Goal: Task Accomplishment & Management: Use online tool/utility

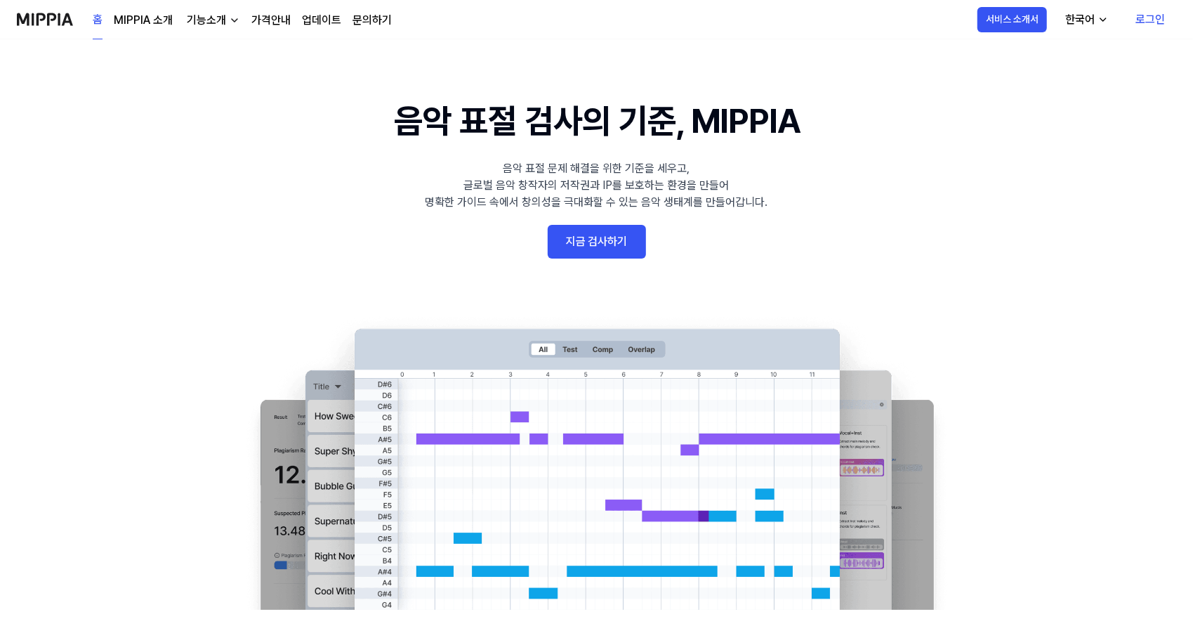
click at [1163, 25] on link "로그인" at bounding box center [1151, 19] width 52 height 39
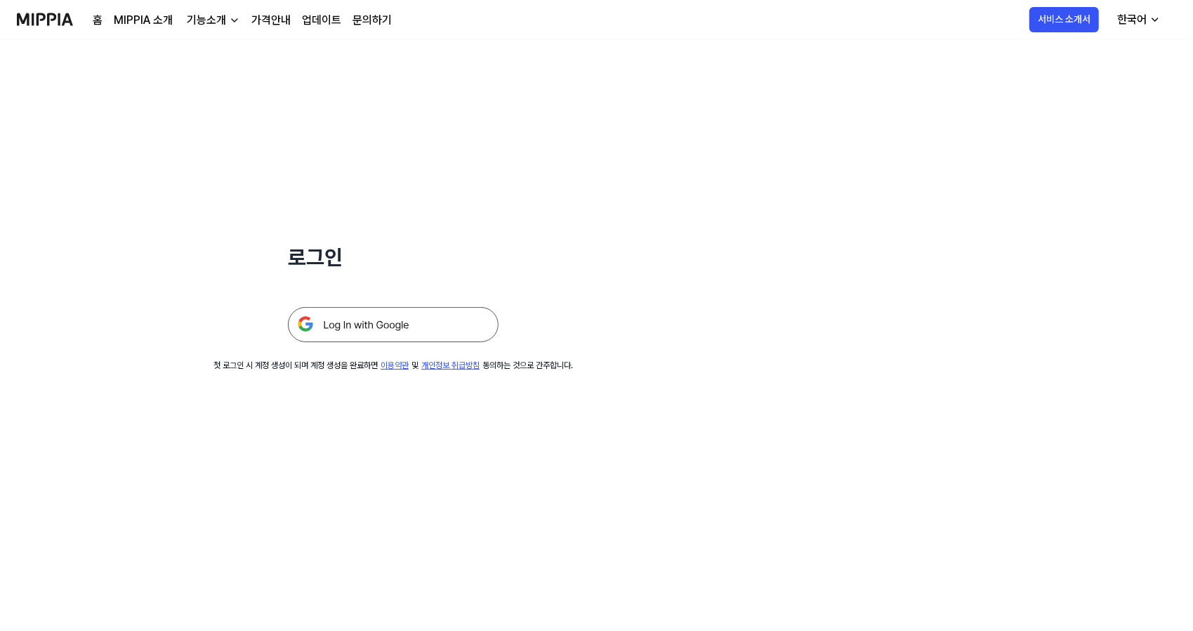
click at [421, 329] on img at bounding box center [393, 324] width 211 height 35
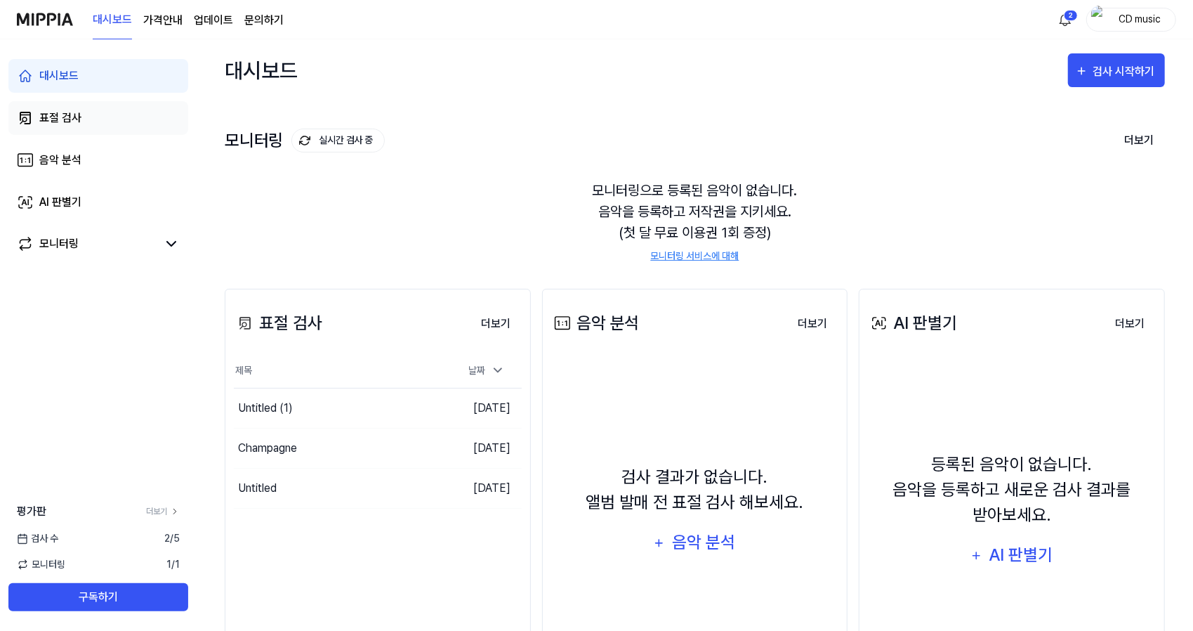
click at [171, 114] on link "표절 검사" at bounding box center [98, 118] width 180 height 34
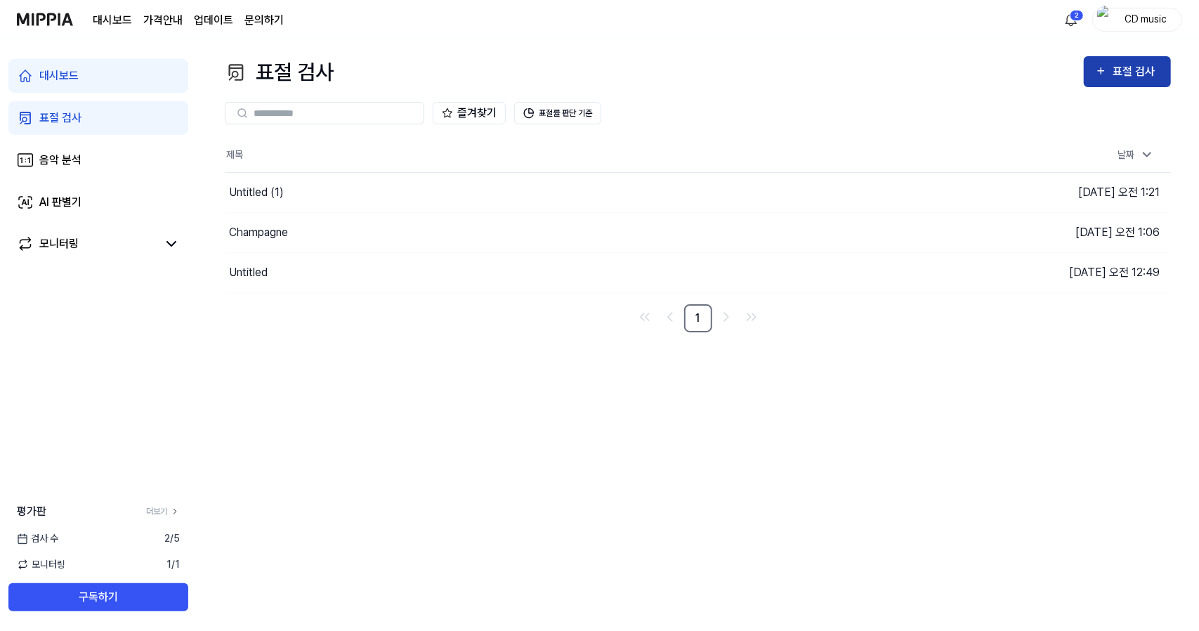
click at [1140, 73] on div "표절 검사" at bounding box center [1136, 72] width 47 height 18
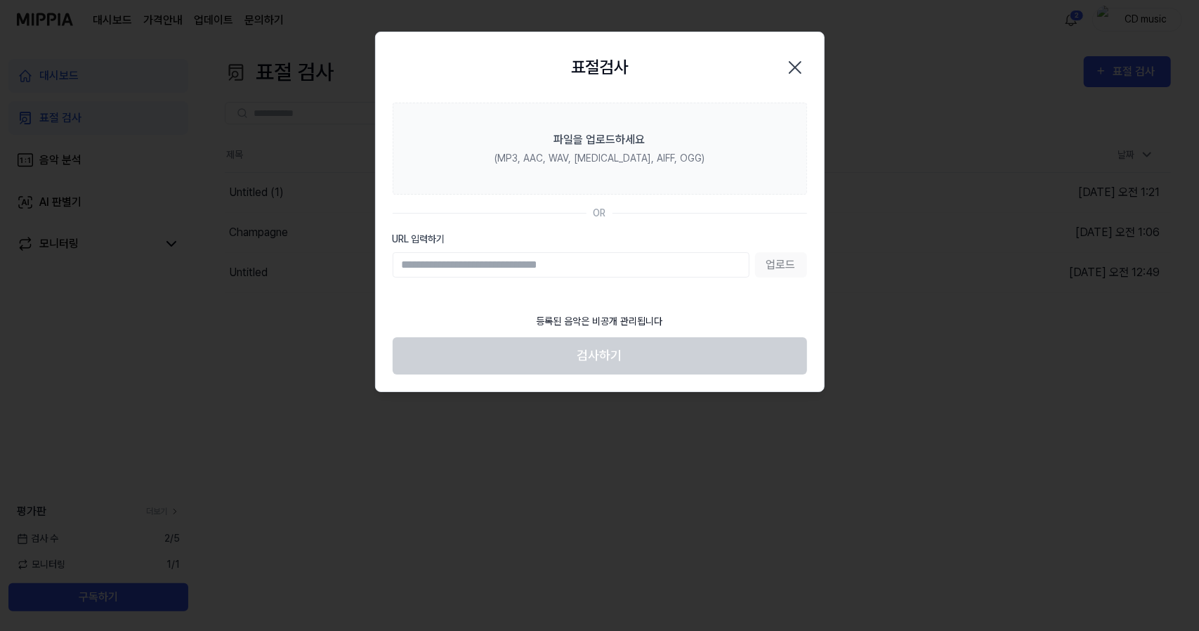
click at [639, 270] on input "URL 입력하기" at bounding box center [571, 264] width 357 height 25
type input "**********"
click at [773, 261] on button "업로드" at bounding box center [781, 264] width 52 height 25
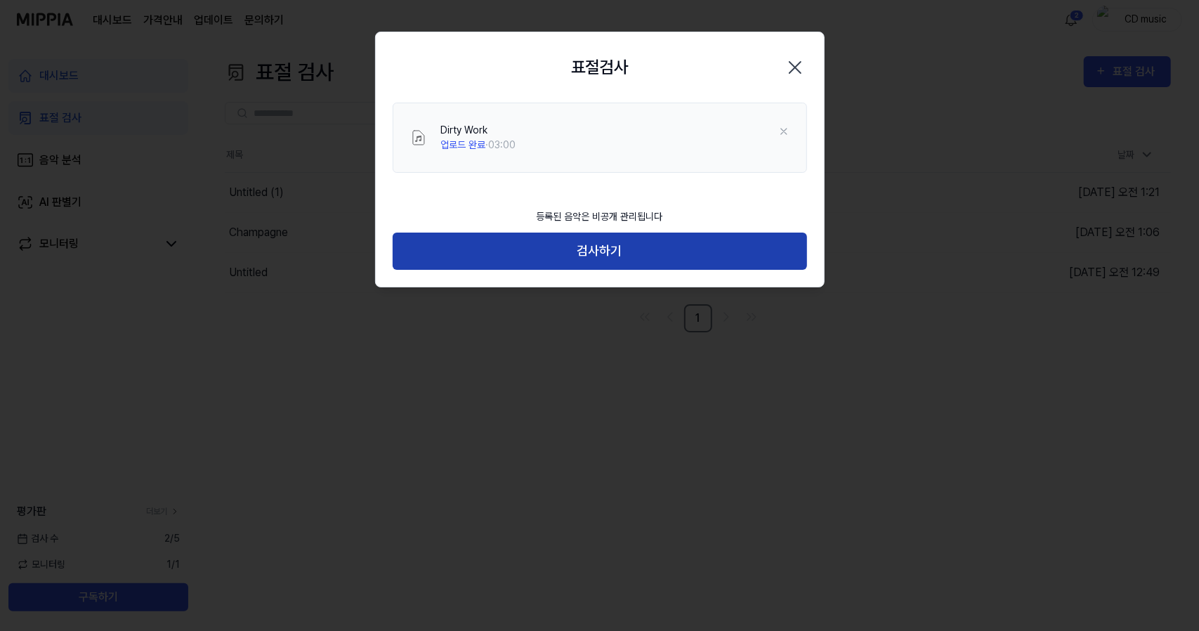
click at [515, 247] on button "검사하기" at bounding box center [600, 251] width 414 height 37
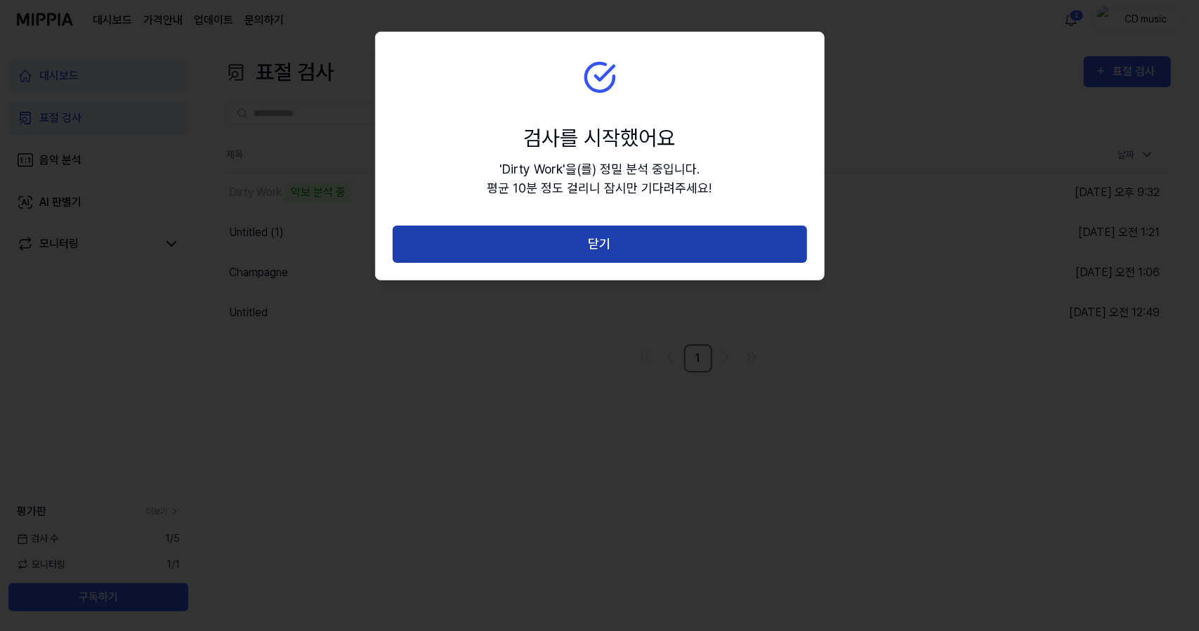
click at [578, 233] on button "닫기" at bounding box center [600, 243] width 414 height 37
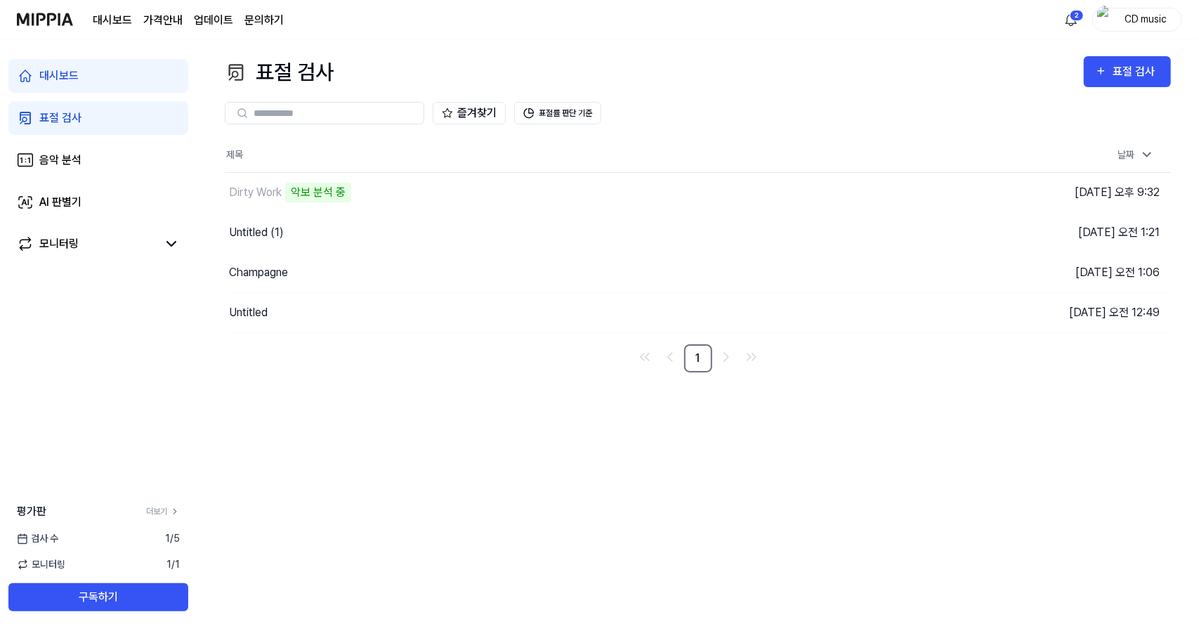
click at [381, 499] on div "표절 검사 표절 검사 표절 검사 음악 분석 AI 판별기 즐겨찾기 표절률 판단 기준 제목 날짜 Dirty Work 악보 분석 중 이동하기 [DA…" at bounding box center [698, 334] width 1002 height 591
click at [830, 515] on div "표절 검사 표절 검사 표절 검사 음악 분석 AI 판별기 즐겨찾기 표절률 판단 기준 제목 날짜 Dirty Work 악보 분석 중 이동하기 [DA…" at bounding box center [698, 334] width 1002 height 591
click at [832, 185] on button "이동하기" at bounding box center [847, 192] width 51 height 22
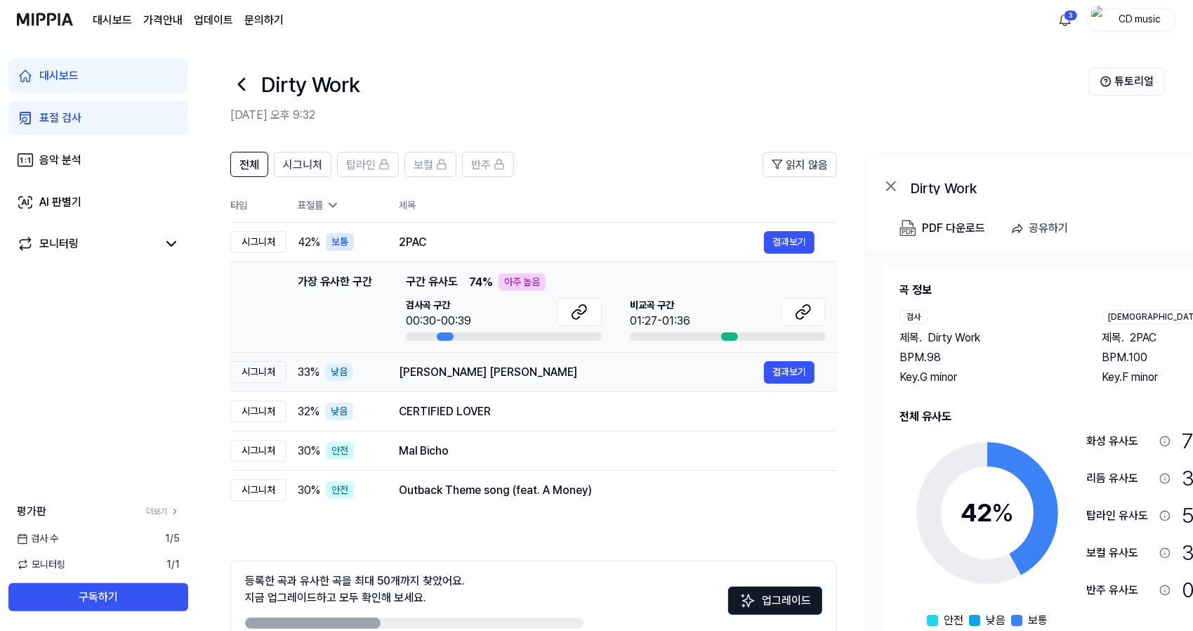
click at [568, 353] on td "[PERSON_NAME] [PERSON_NAME] 결과보기" at bounding box center [607, 372] width 461 height 39
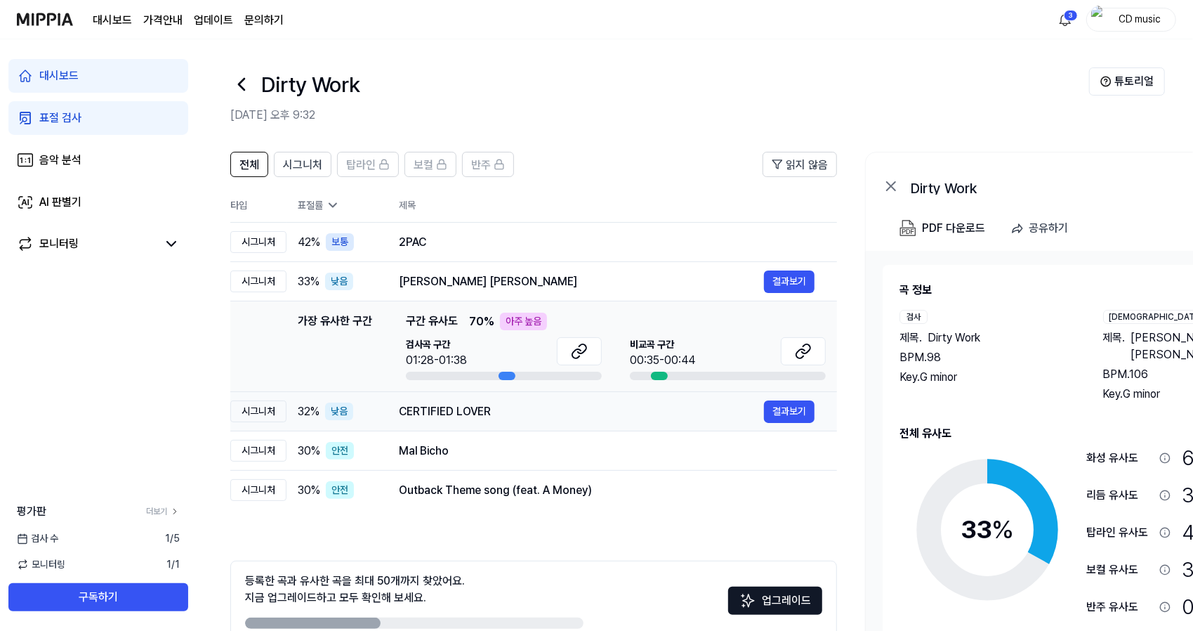
click at [506, 417] on div "CERTIFIED LOVER" at bounding box center [581, 411] width 365 height 17
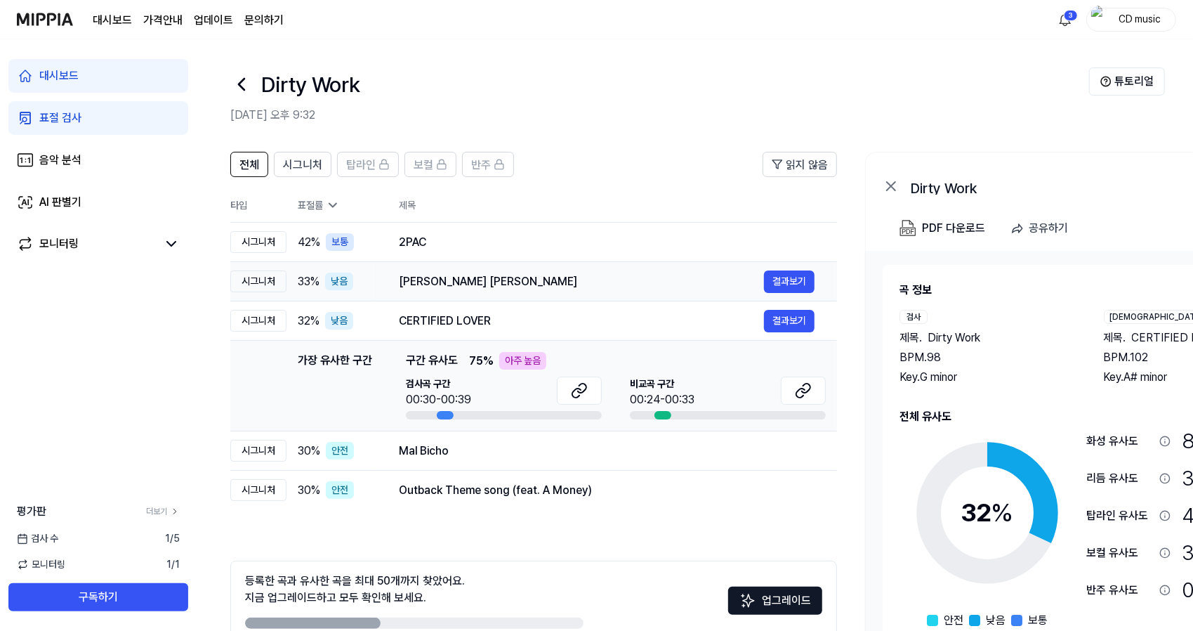
click at [613, 264] on td "[PERSON_NAME] [PERSON_NAME] 결과보기" at bounding box center [607, 281] width 461 height 39
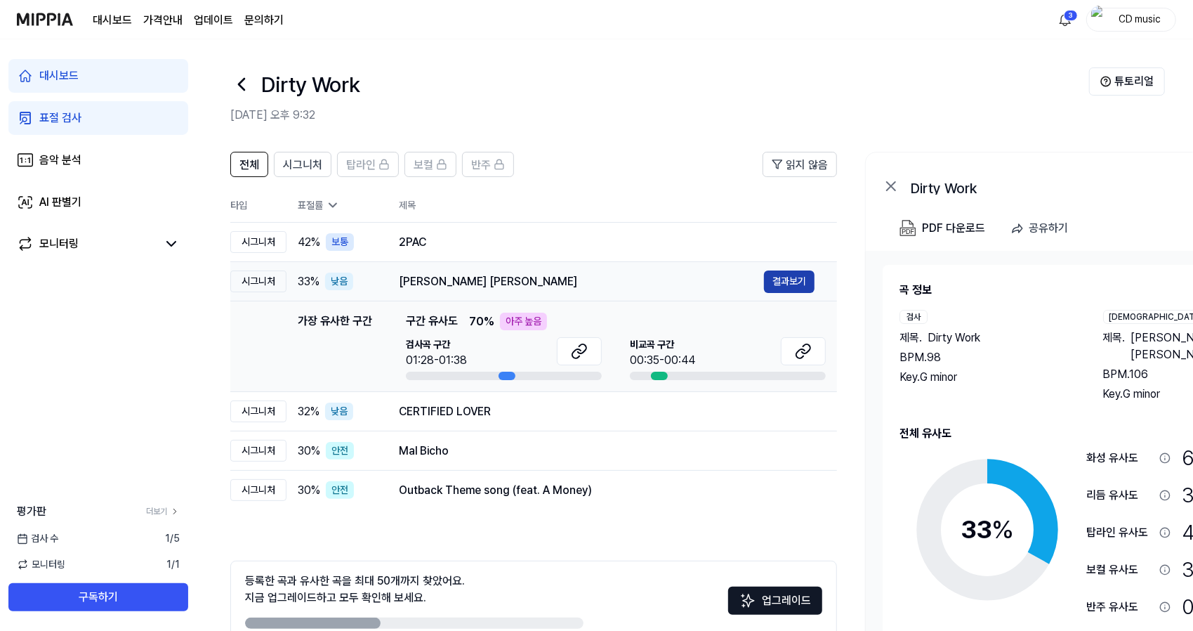
click at [780, 288] on button "결과보기" at bounding box center [789, 281] width 51 height 22
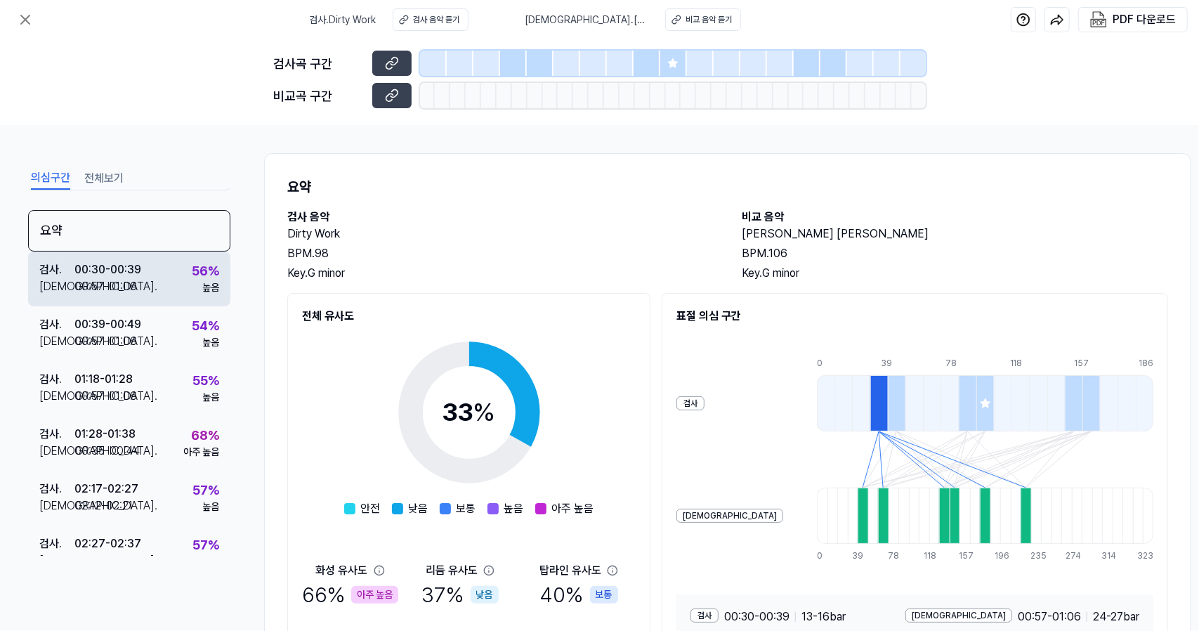
click at [155, 291] on div "검사 . 00:30 - 00:39 비교 . 00:57 - 01:06 56 % 높음" at bounding box center [129, 278] width 202 height 55
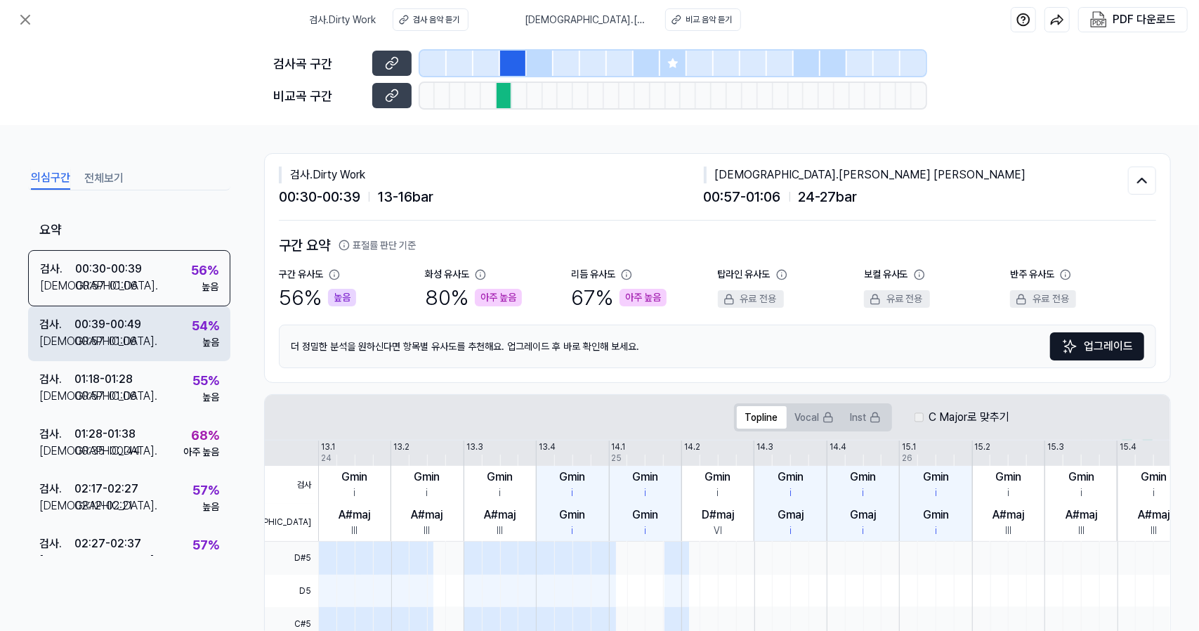
click at [147, 332] on div "검사 . 00:39 - 00:49 비교 . 00:57 - 01:06 54 % 높음" at bounding box center [129, 333] width 202 height 55
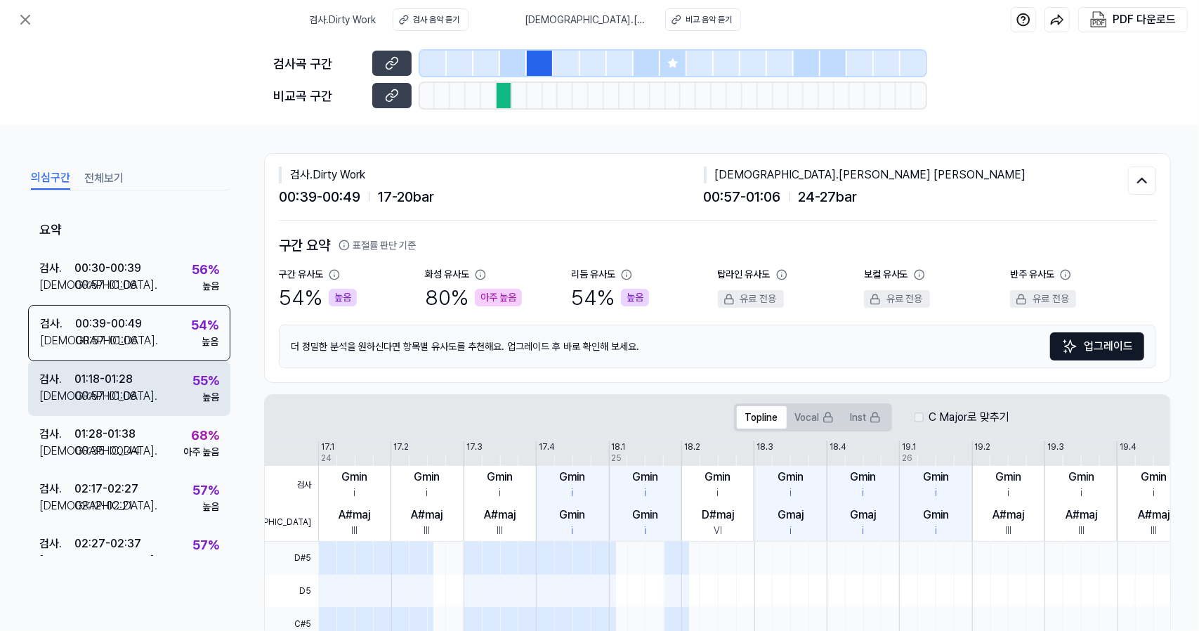
click at [148, 386] on div "검사 . 01:18 - 01:28 비교 . 00:57 - 01:06 55 % 높음" at bounding box center [129, 388] width 202 height 55
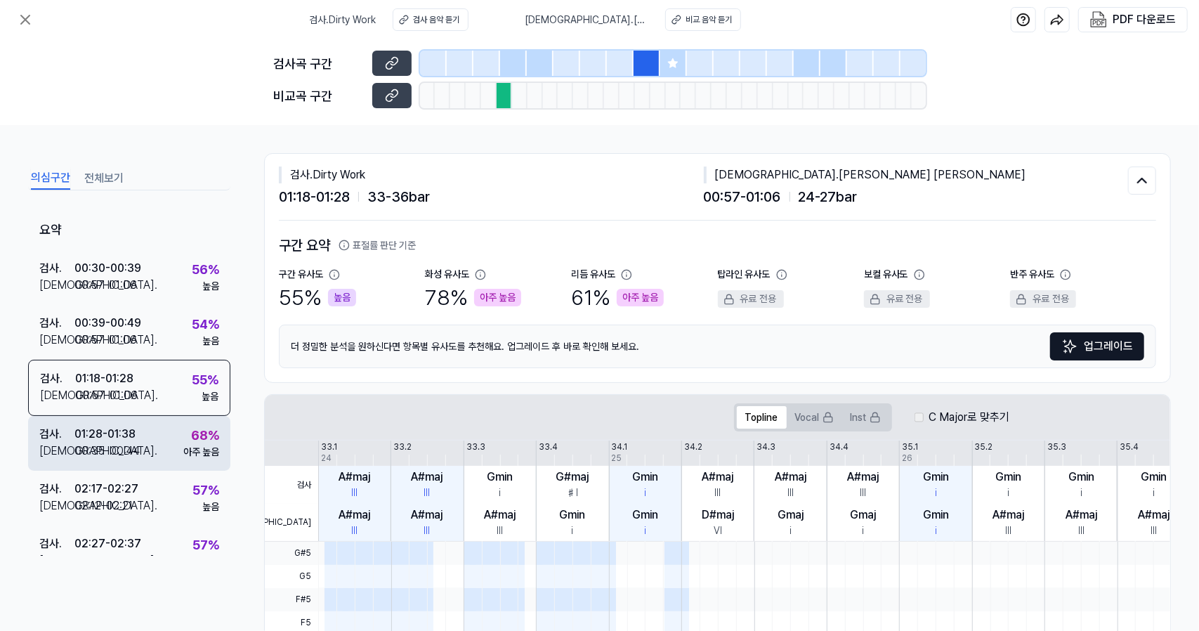
click at [142, 439] on div "검사 . 01:28 - 01:38 비교 . 00:35 - 00:44 68 % 아주 높음" at bounding box center [129, 443] width 202 height 55
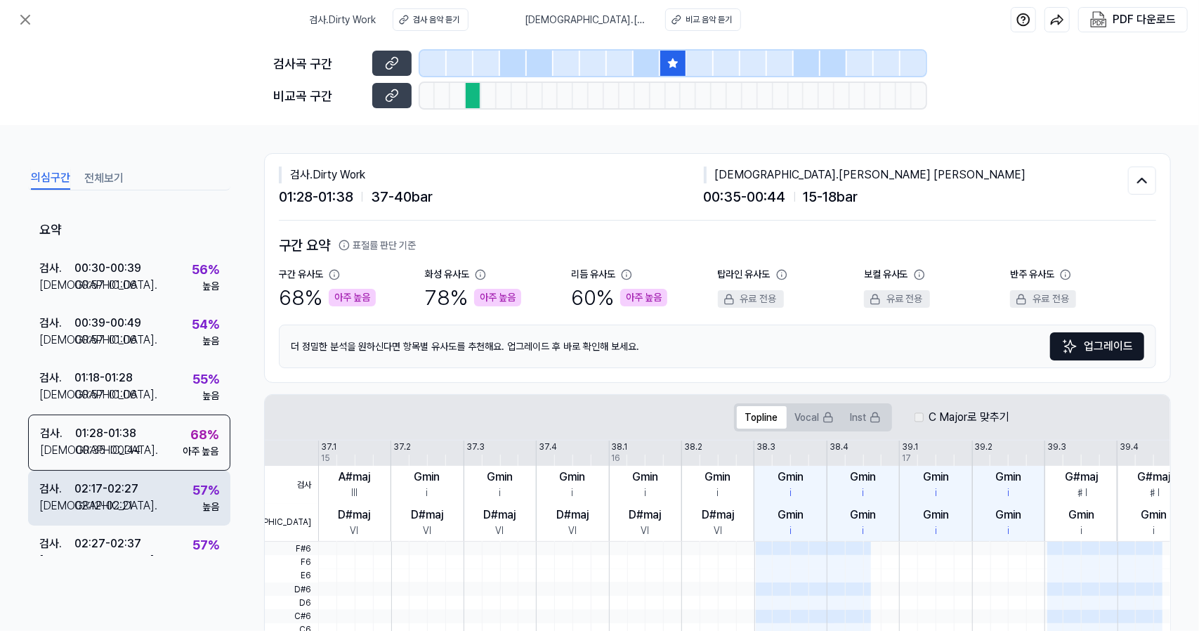
click at [137, 483] on div "검사 . 02:17 - 02:27 비교 . 02:12 - 02:21 57 % 높음" at bounding box center [129, 498] width 202 height 55
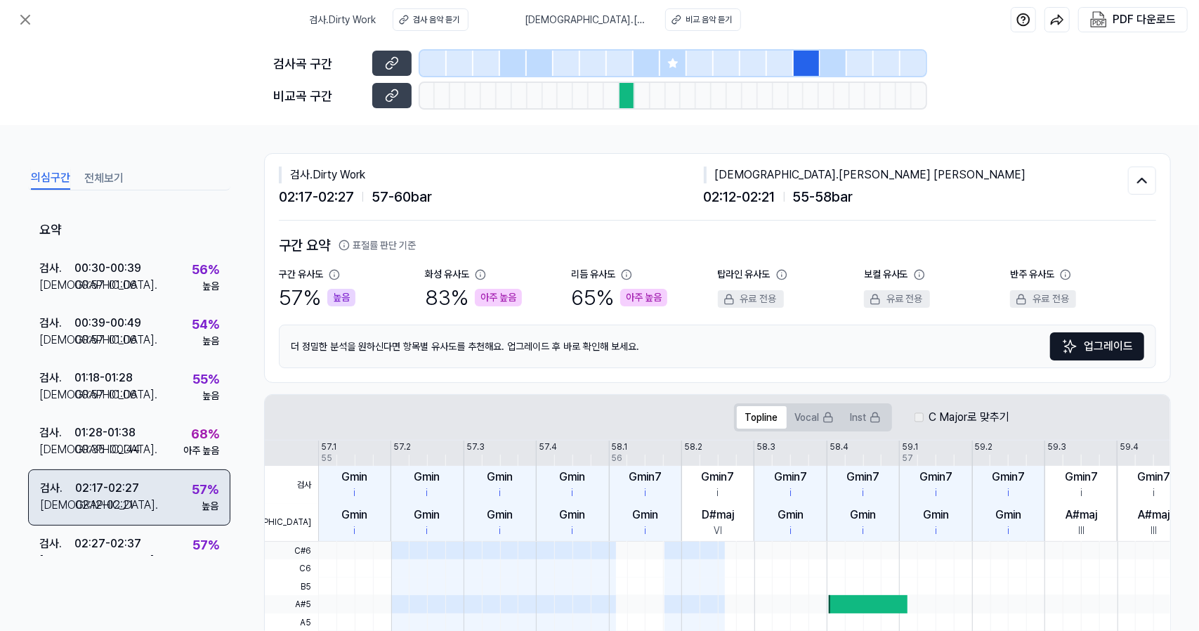
scroll to position [24, 0]
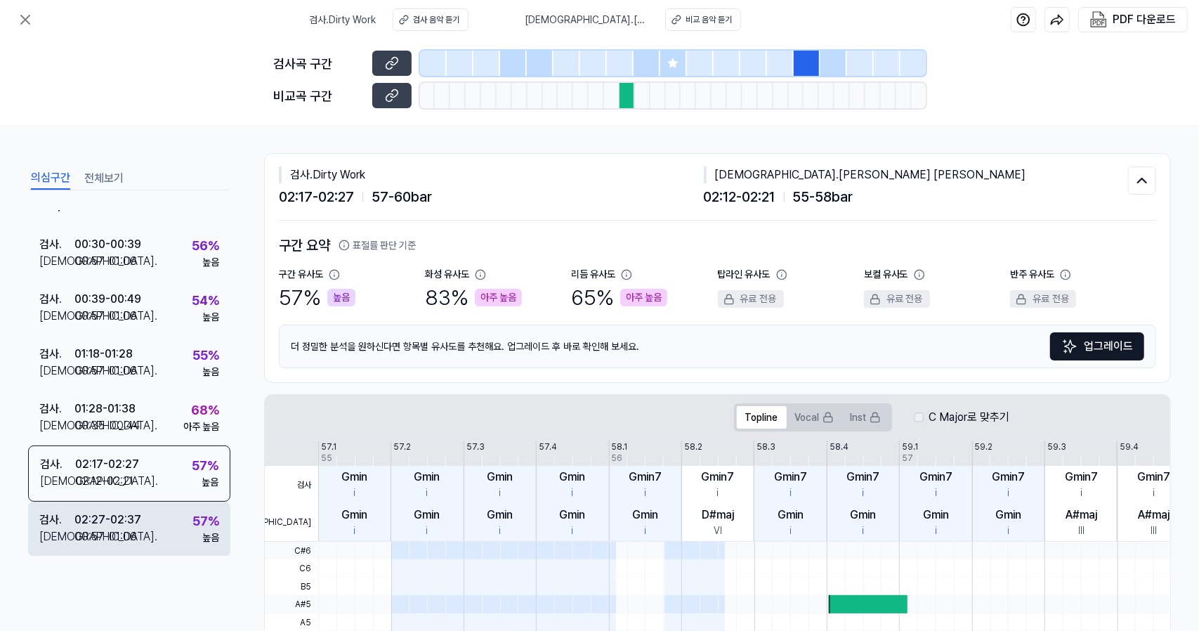
click at [124, 522] on div "02:27 - 02:37" at bounding box center [107, 519] width 67 height 17
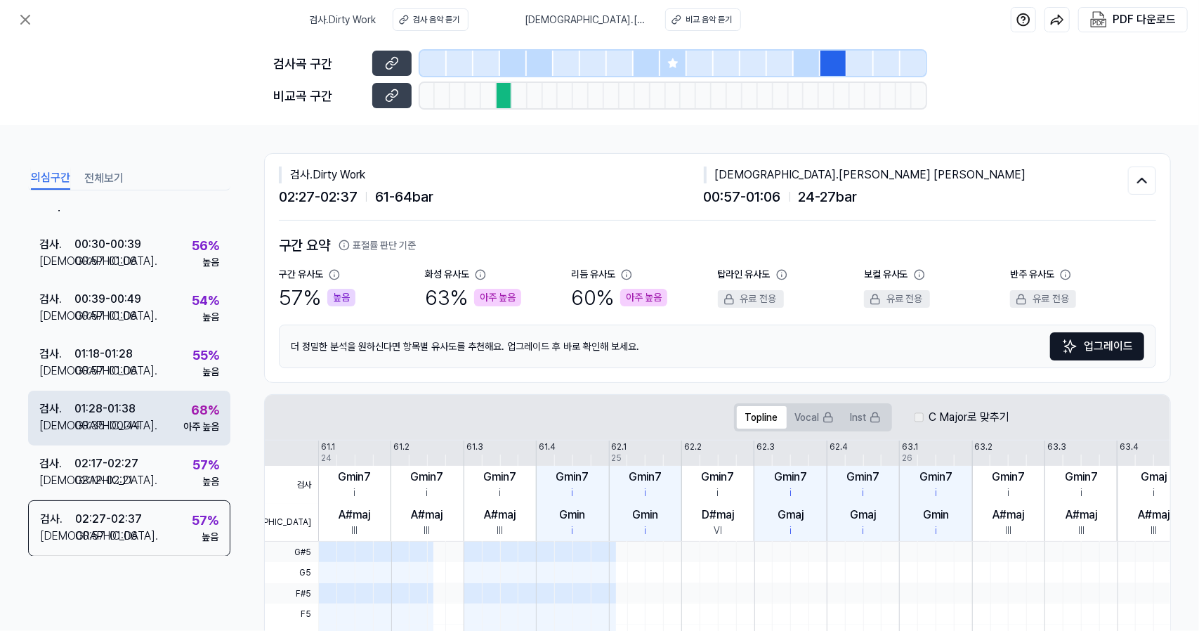
scroll to position [0, 0]
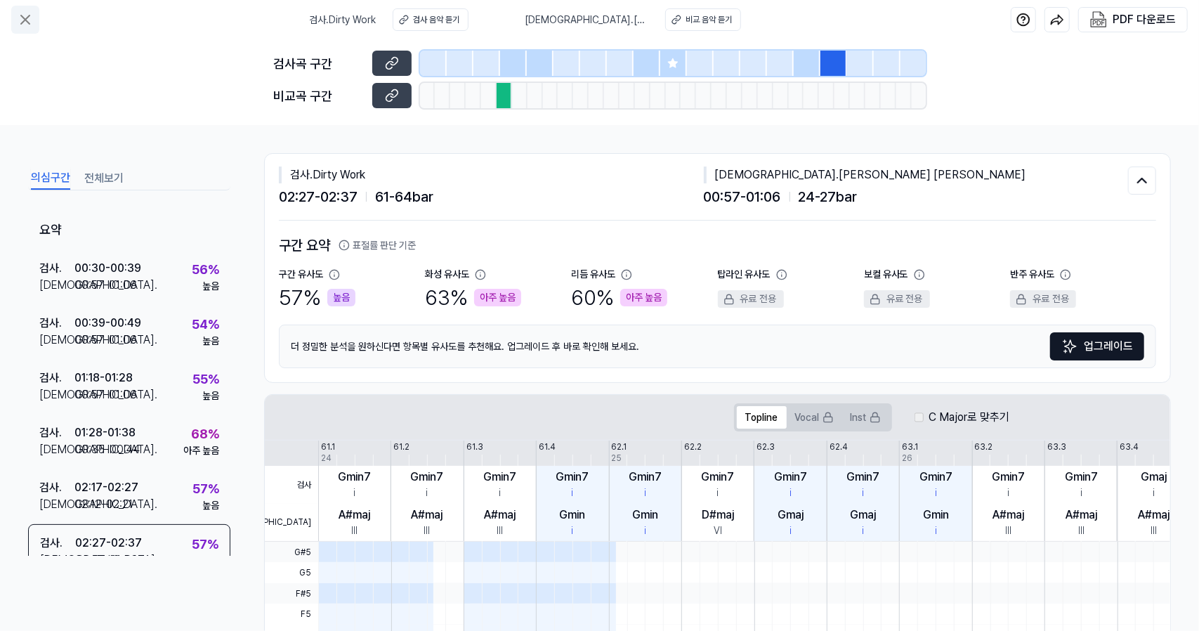
click at [37, 30] on button at bounding box center [25, 20] width 28 height 28
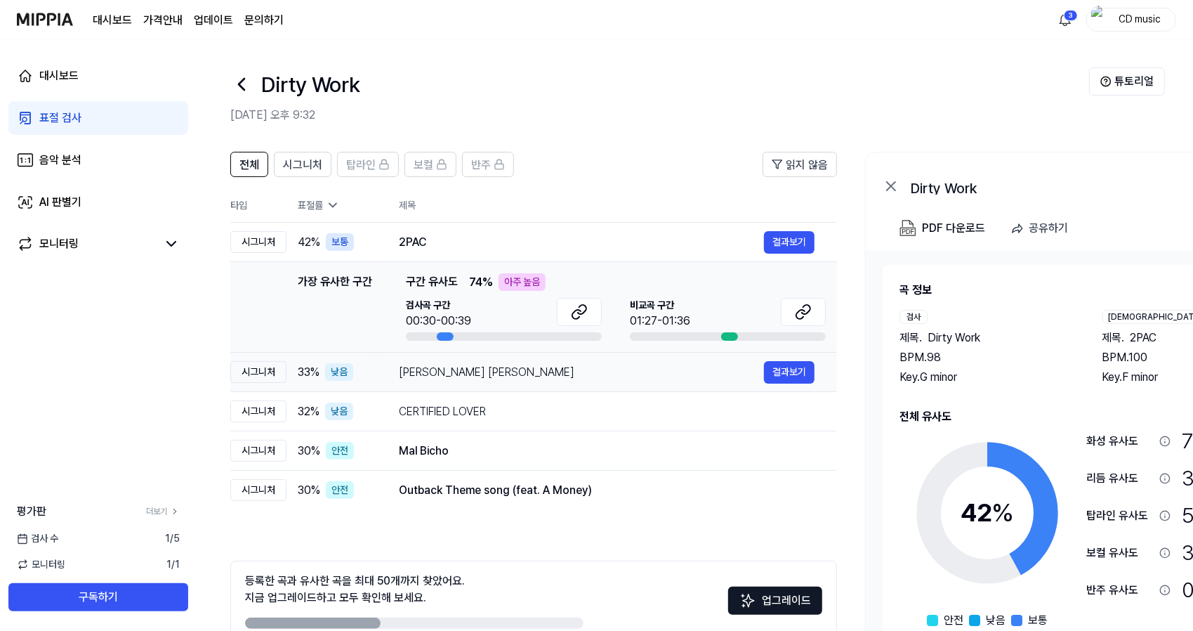
click at [520, 367] on div "[PERSON_NAME] [PERSON_NAME]" at bounding box center [581, 372] width 365 height 17
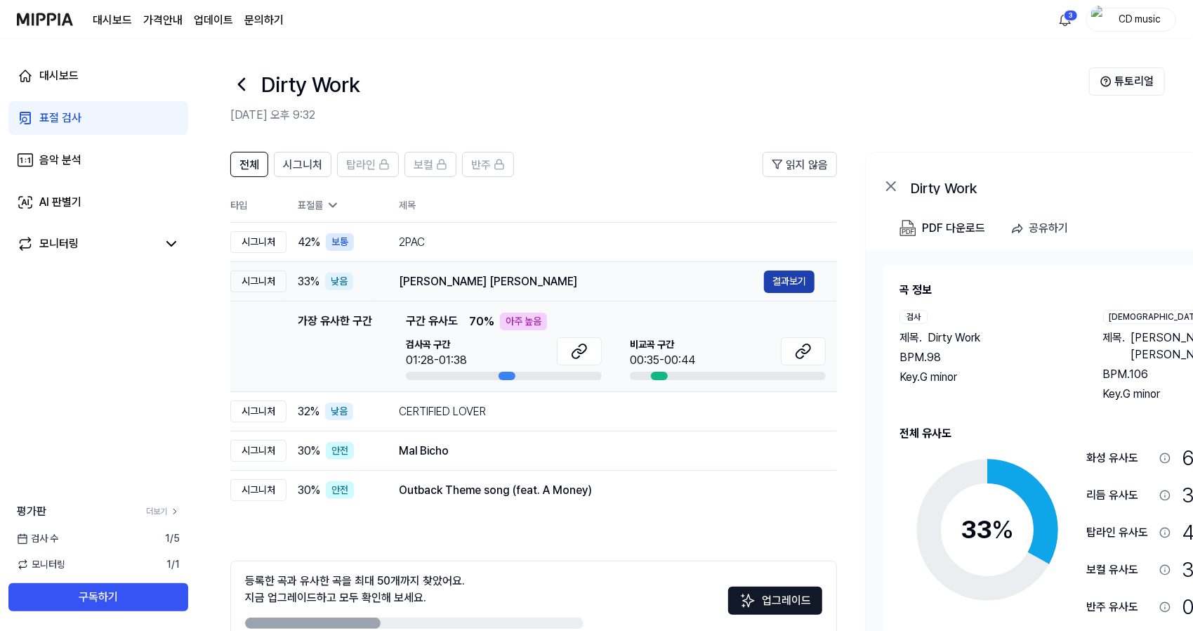
click at [773, 289] on button "결과보기" at bounding box center [789, 281] width 51 height 22
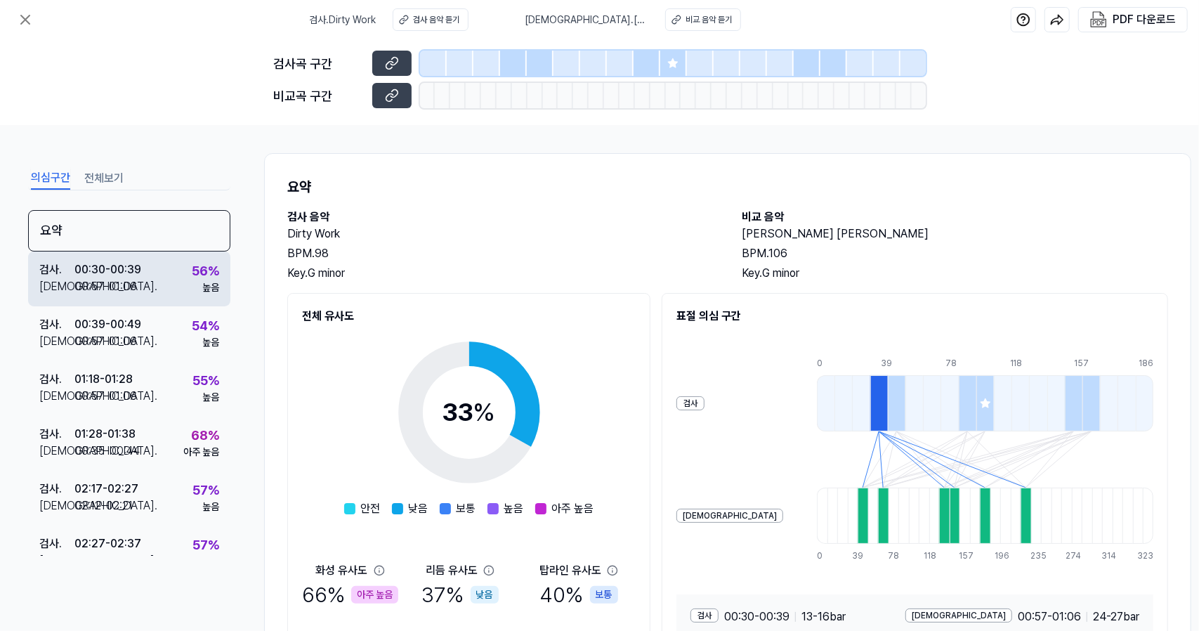
click at [155, 266] on div "검사 . 00:30 - 00:39 비교 . 00:57 - 01:06 56 % 높음" at bounding box center [129, 278] width 202 height 55
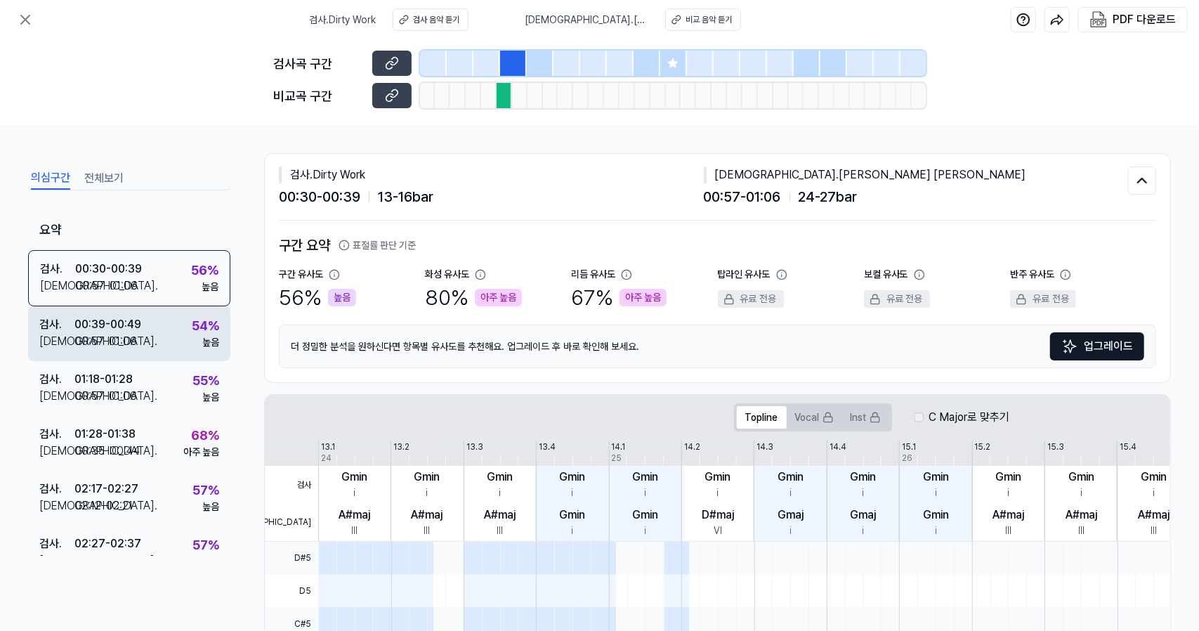
click at [128, 329] on div "00:39 - 00:49" at bounding box center [107, 324] width 67 height 17
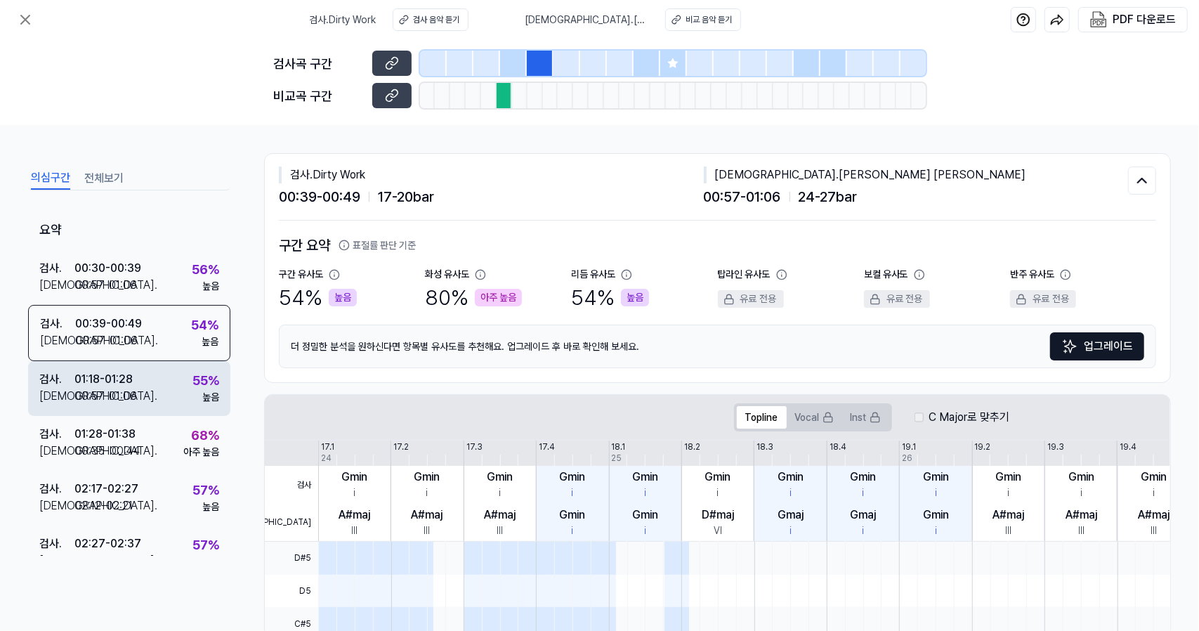
click at [128, 374] on div "01:18 - 01:28" at bounding box center [103, 379] width 58 height 17
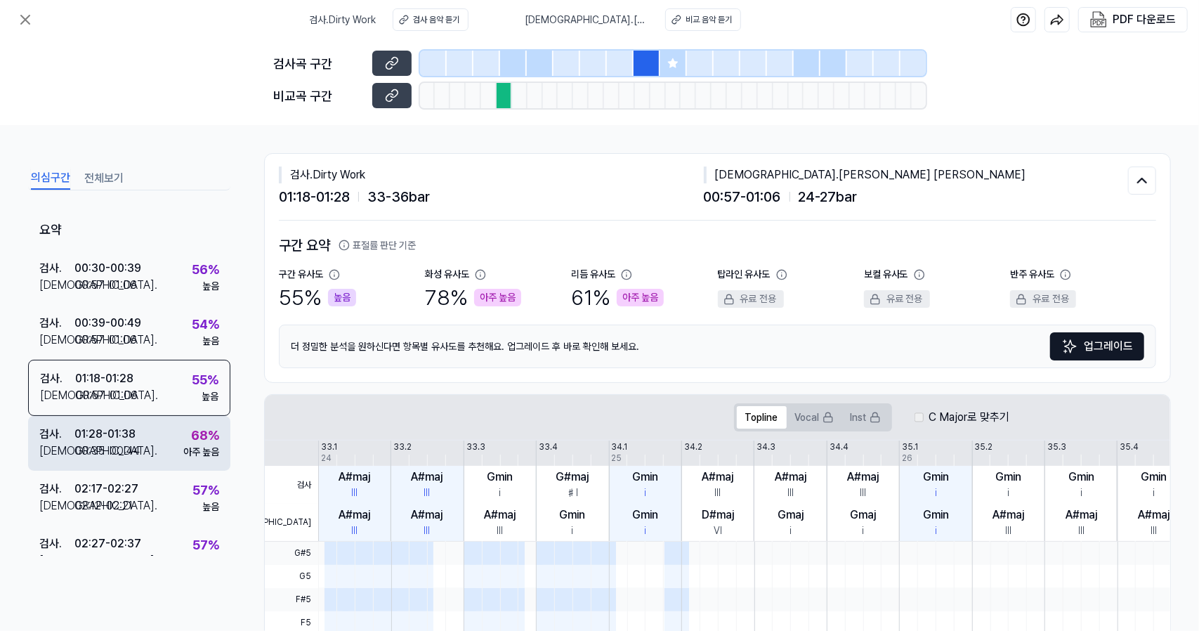
click at [135, 436] on div "01:28 - 01:38" at bounding box center [104, 434] width 61 height 17
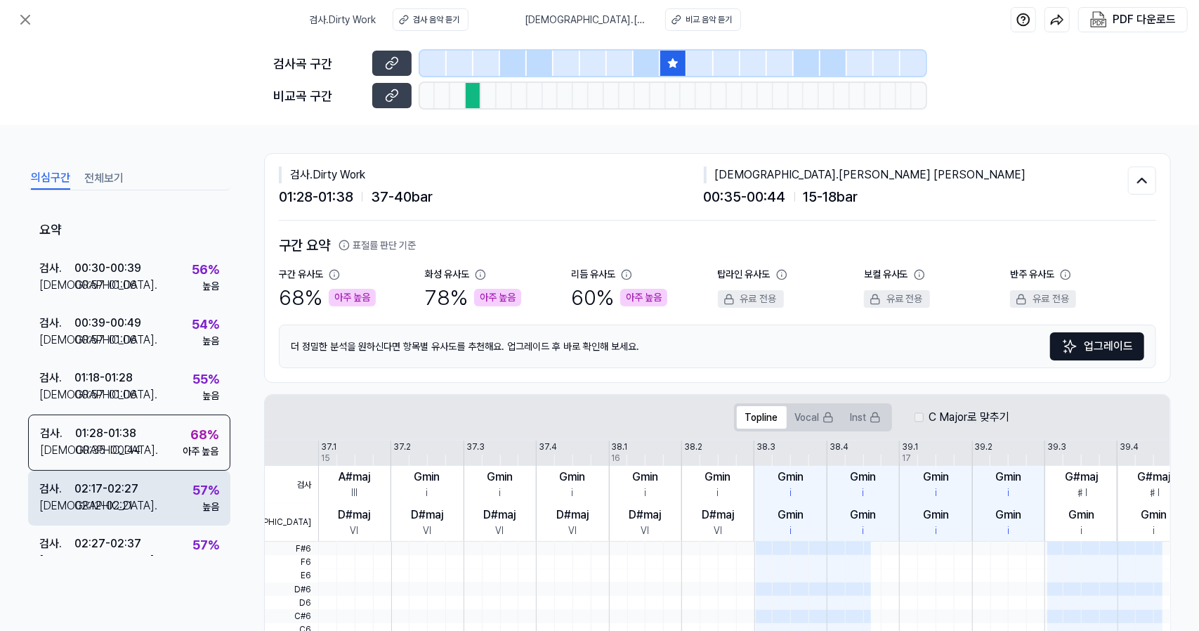
click at [135, 478] on div "검사 . 02:17 - 02:27 비교 . 02:12 - 02:21 57 % 높음" at bounding box center [129, 498] width 202 height 55
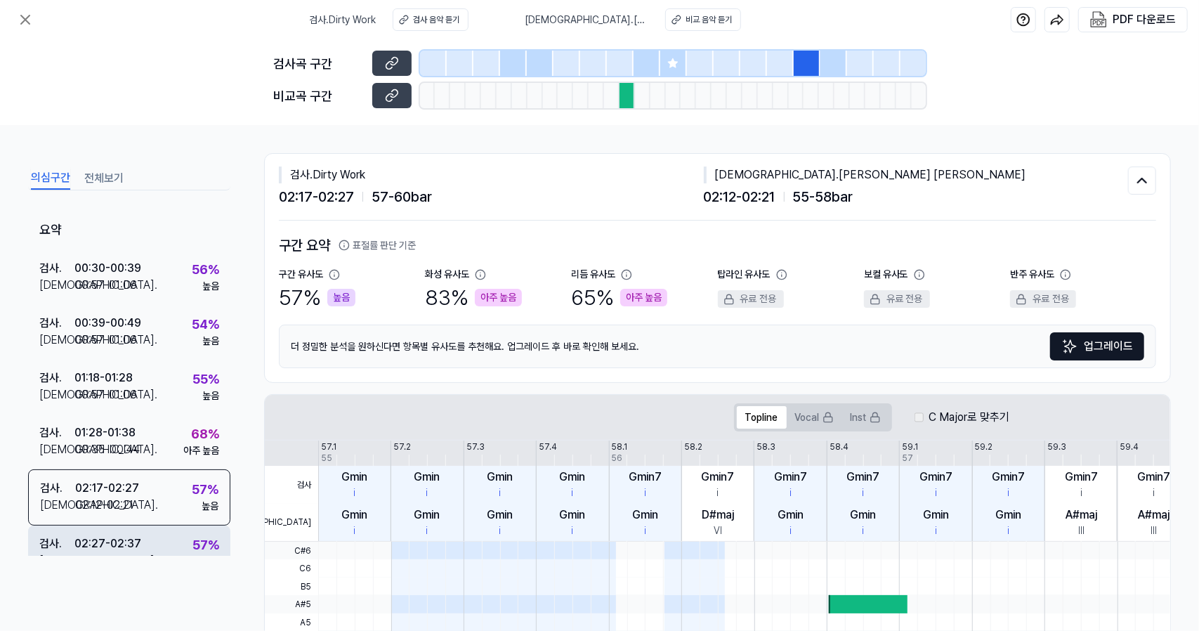
click at [127, 532] on div "검사 . 02:27 - 02:37 비교 . 00:57 - 01:06 57 % 높음" at bounding box center [129, 552] width 202 height 55
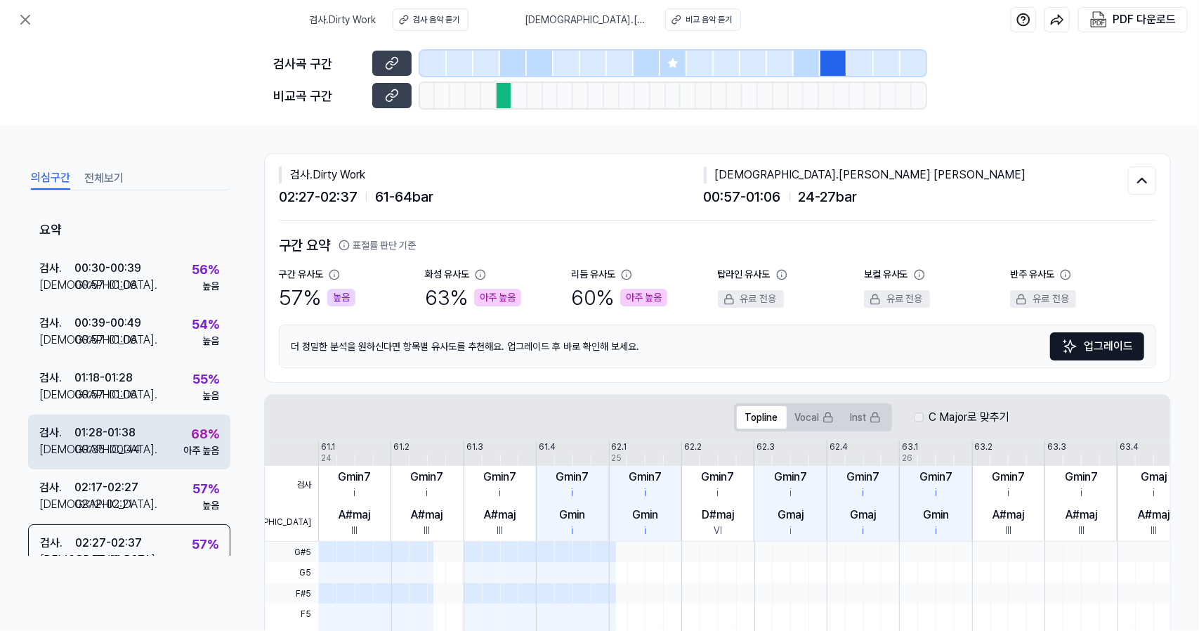
scroll to position [24, 0]
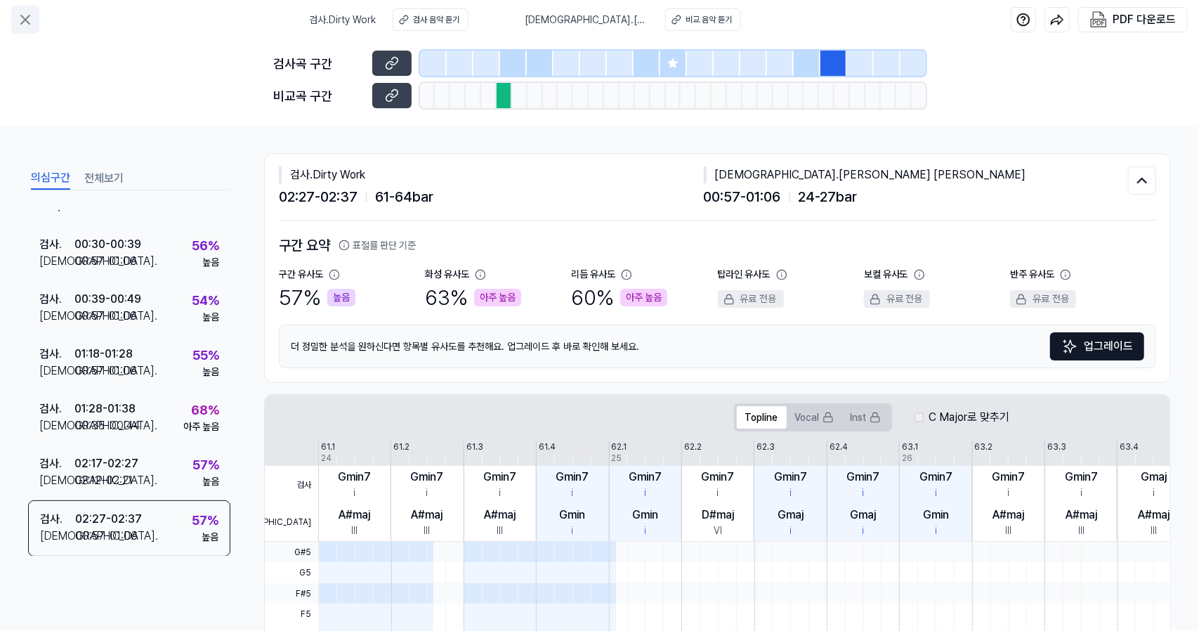
click at [22, 28] on button at bounding box center [25, 20] width 28 height 28
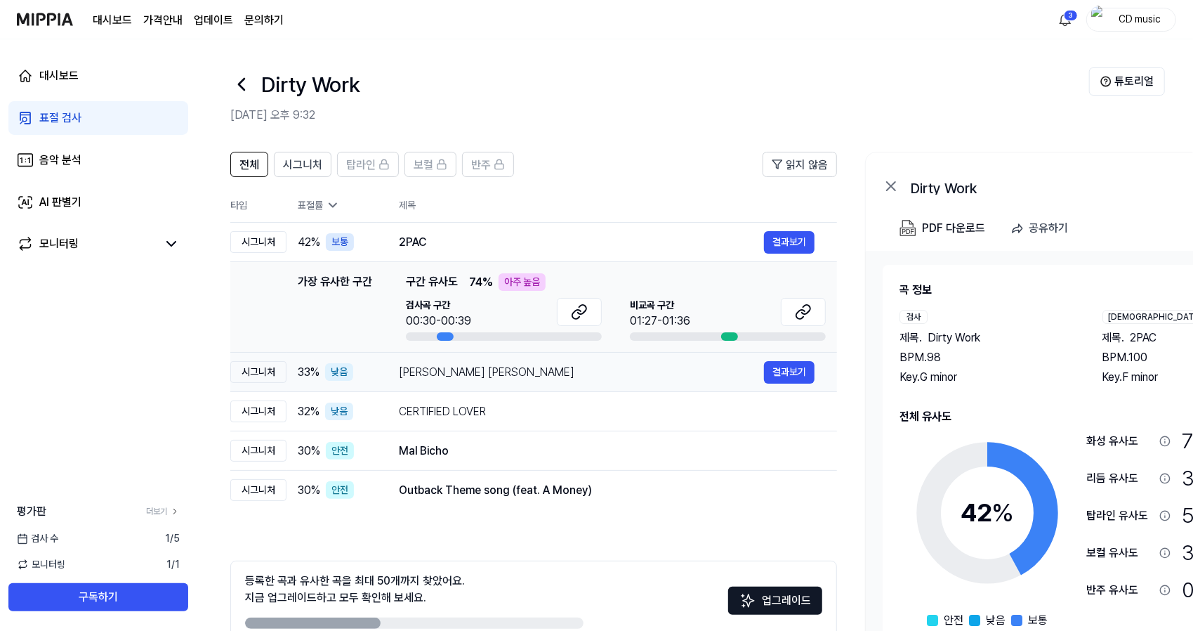
click at [430, 379] on div "[PERSON_NAME] [PERSON_NAME]" at bounding box center [581, 372] width 365 height 17
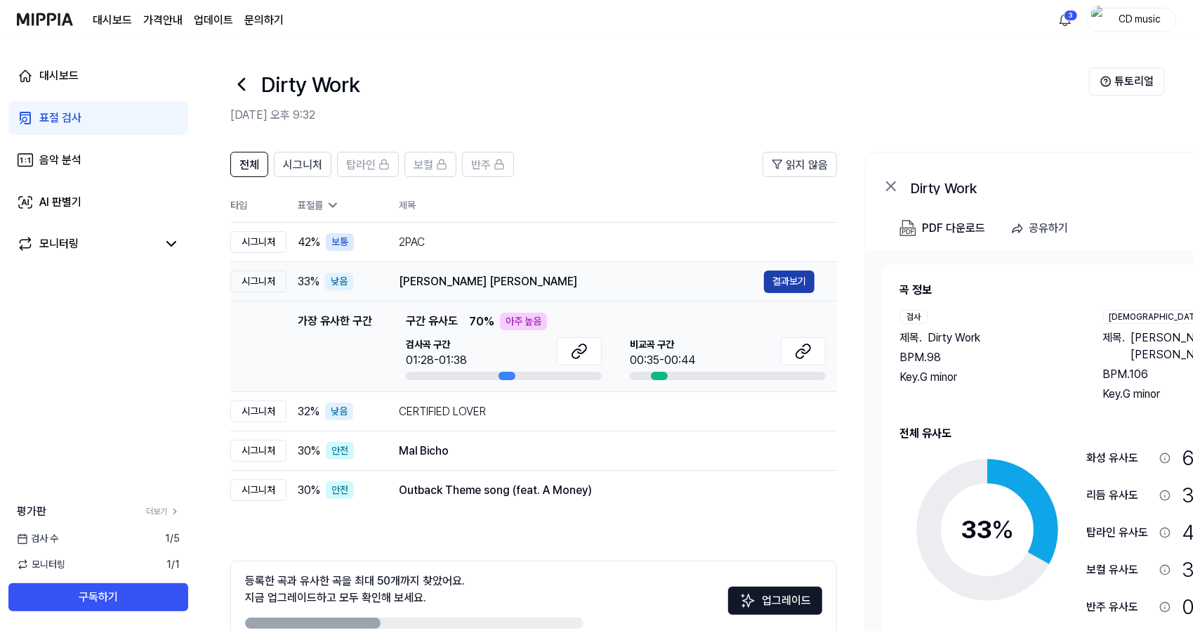
click at [801, 282] on button "결과보기" at bounding box center [789, 281] width 51 height 22
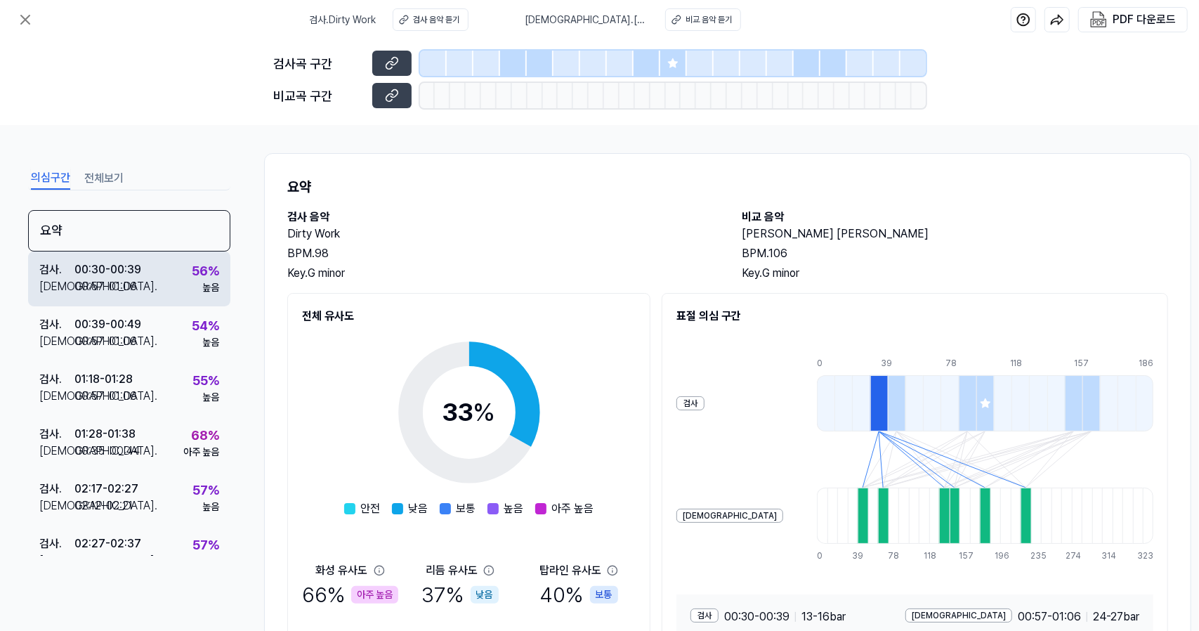
click at [128, 282] on div "00:57 - 01:06" at bounding box center [105, 286] width 63 height 17
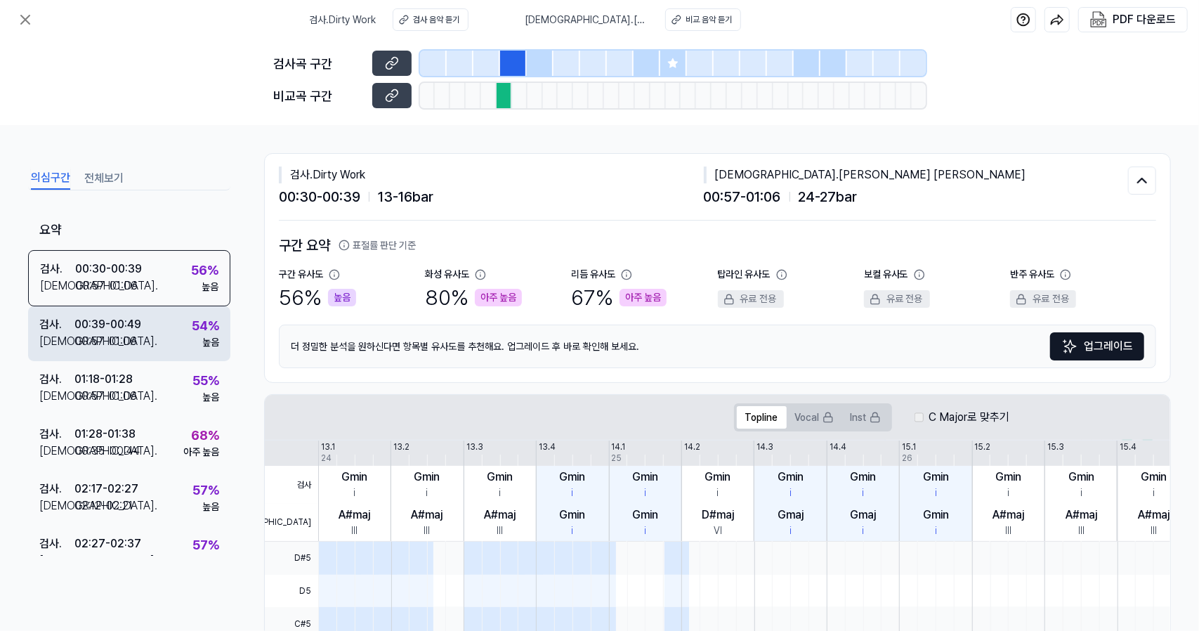
click at [150, 332] on div "검사 . 00:39 - 00:49 비교 . 00:57 - 01:06 54 % 높음" at bounding box center [129, 333] width 202 height 55
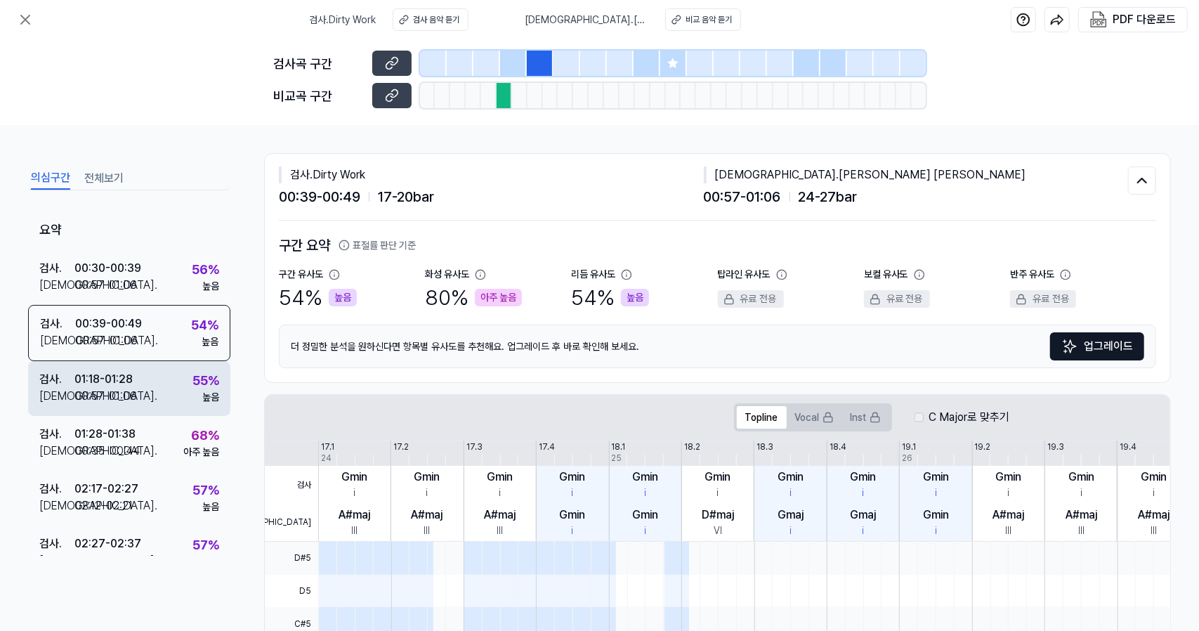
click at [145, 370] on div "검사 . 01:18 - 01:28 비교 . 00:57 - 01:06 55 % 높음" at bounding box center [129, 388] width 202 height 55
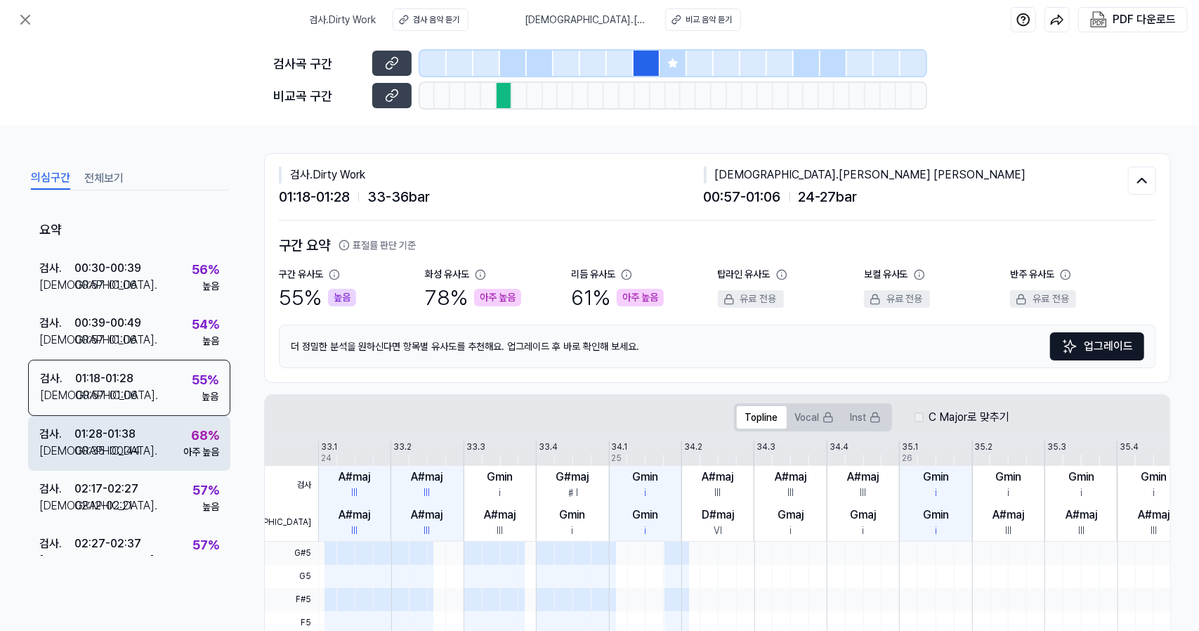
click at [142, 424] on div "검사 . 01:28 - 01:38 비교 . 00:35 - 00:44 68 % 아주 높음" at bounding box center [129, 443] width 202 height 55
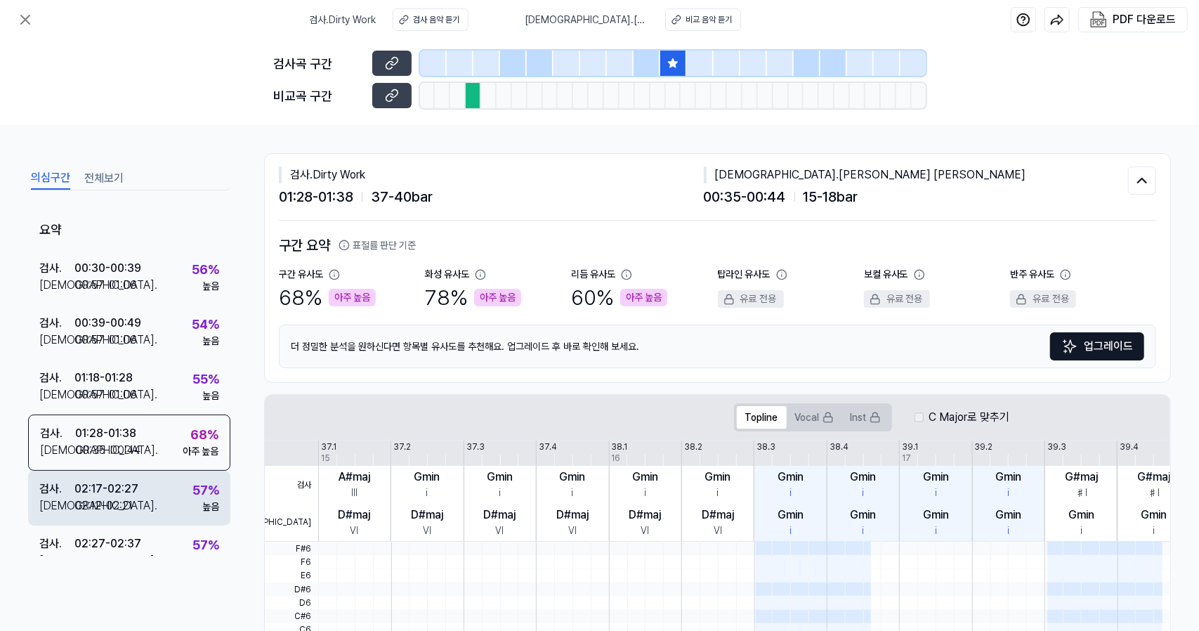
click at [138, 478] on div "검사 . 02:17 - 02:27 비교 . 02:12 - 02:21 57 % 높음" at bounding box center [129, 498] width 202 height 55
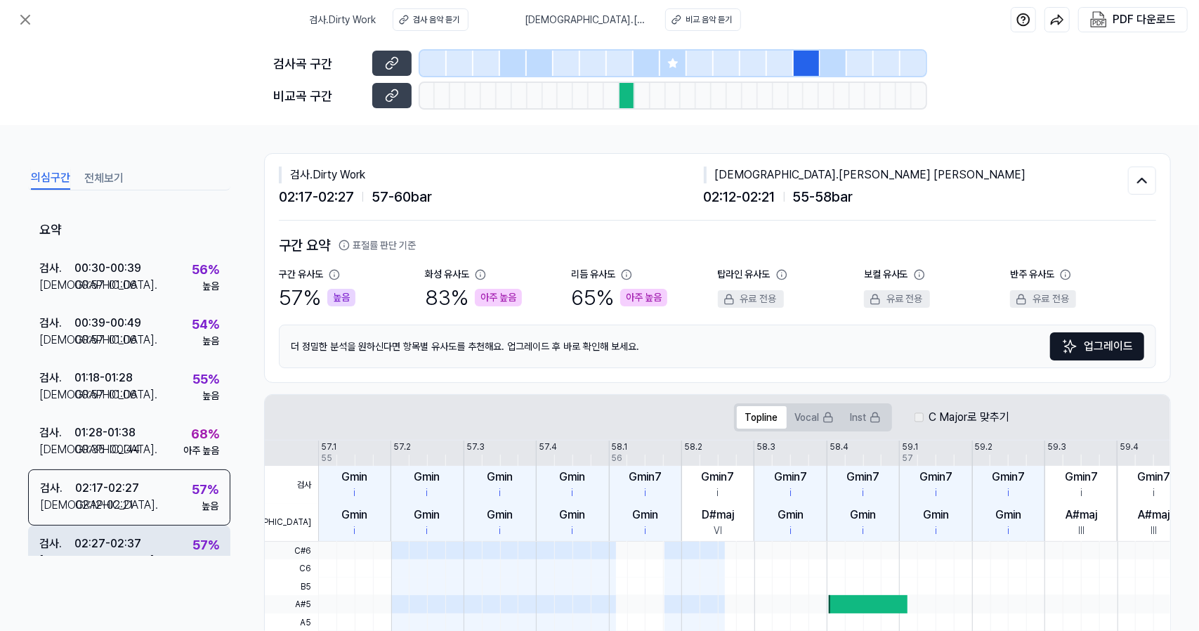
click at [122, 549] on div "02:27 - 02:37" at bounding box center [107, 543] width 67 height 17
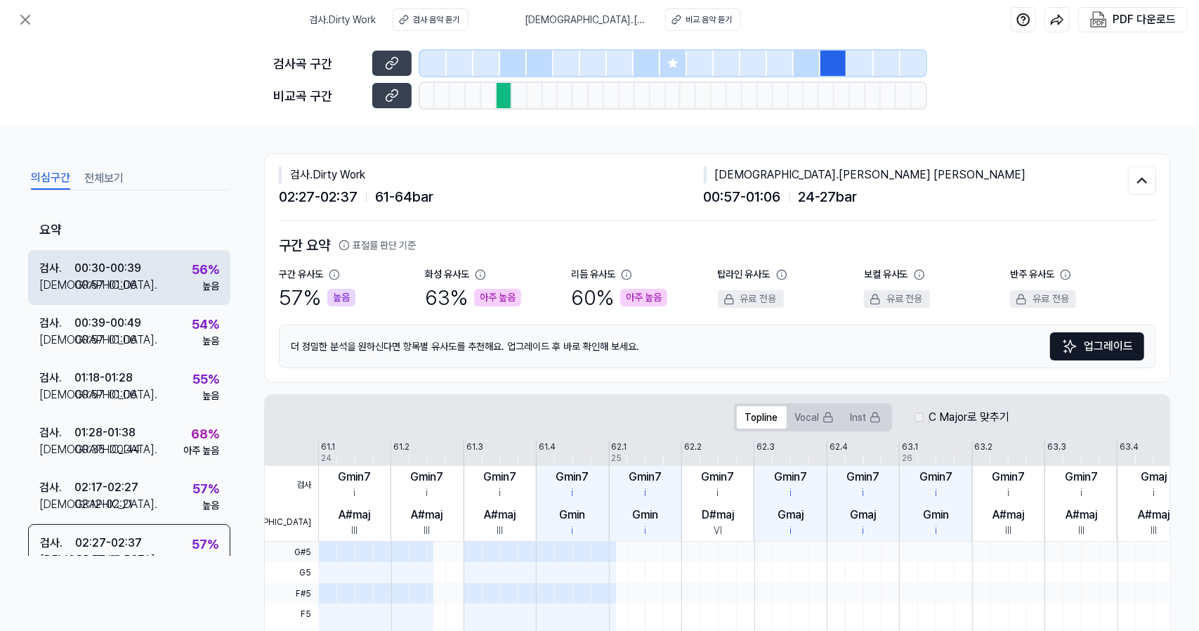
click at [176, 290] on div "검사 . 00:30 - 00:39 비교 . 00:57 - 01:06 56 % 높음" at bounding box center [129, 277] width 202 height 55
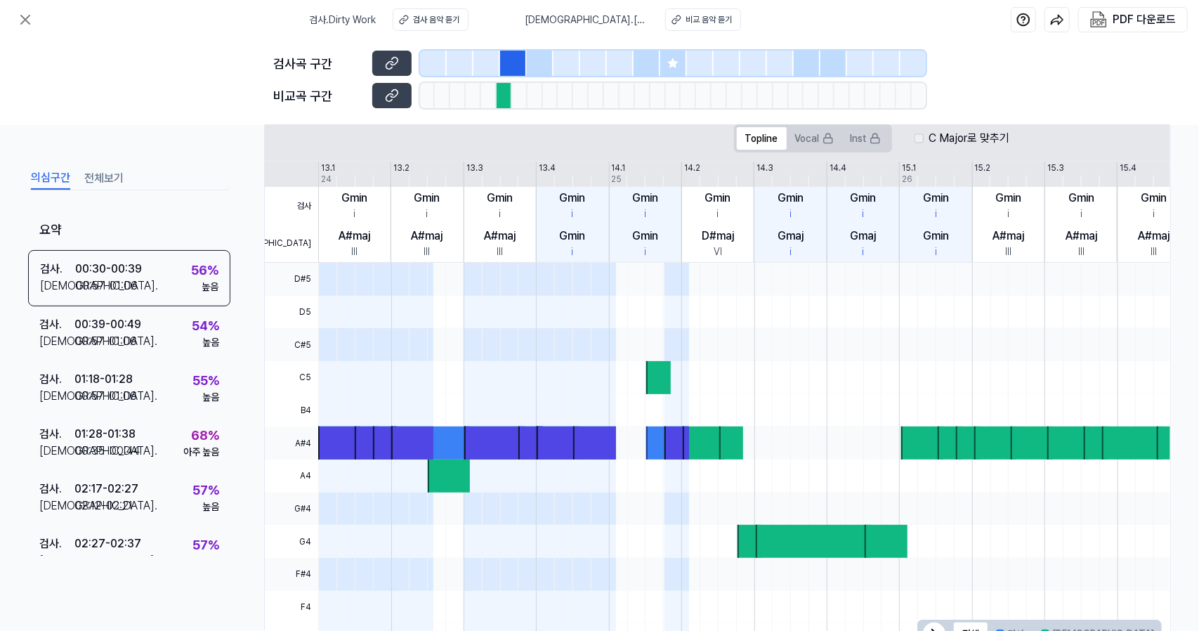
scroll to position [331, 0]
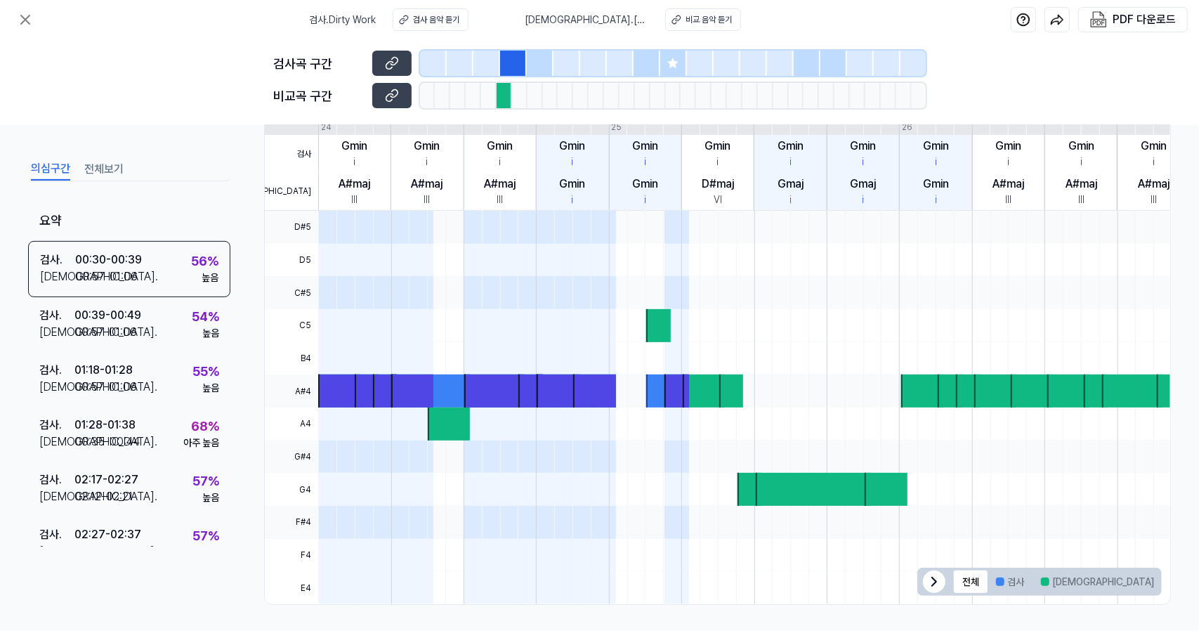
click at [41, 11] on div "검사 . Dirty Work 검사 음악 듣기 비교 . [PERSON_NAME] [PERSON_NAME] 비교 음악 듣기 PDF 다운로드" at bounding box center [599, 19] width 1199 height 39
click at [31, 15] on icon at bounding box center [25, 19] width 17 height 17
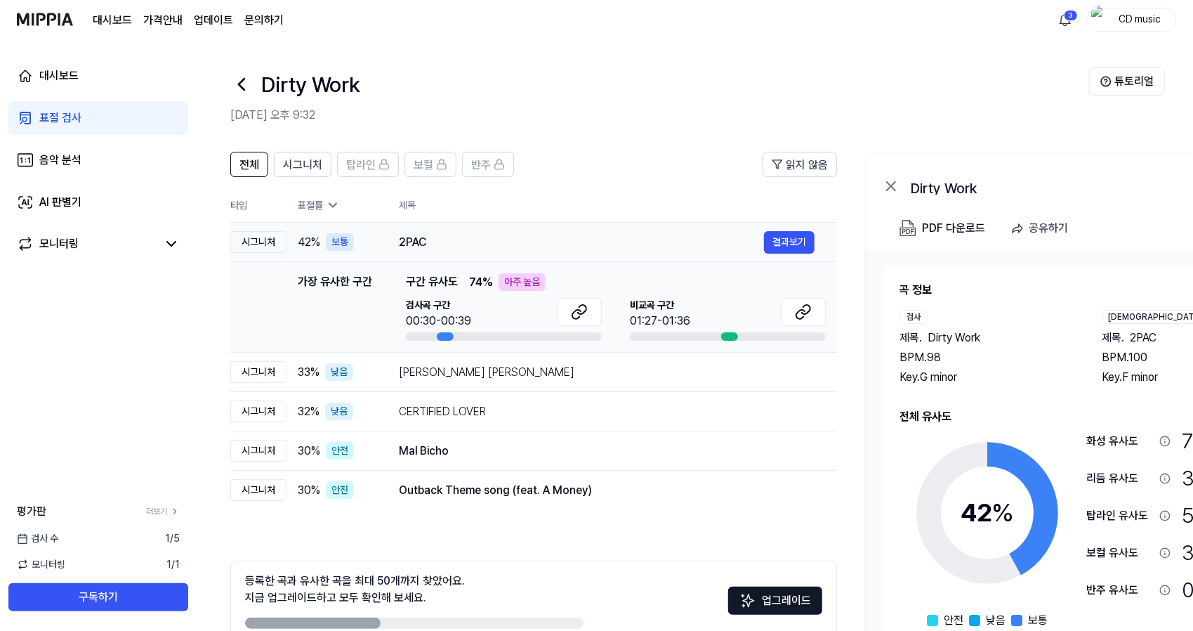
click at [426, 251] on div "2PAC 결과보기" at bounding box center [607, 242] width 416 height 22
click at [139, 124] on link "표절 검사" at bounding box center [98, 118] width 180 height 34
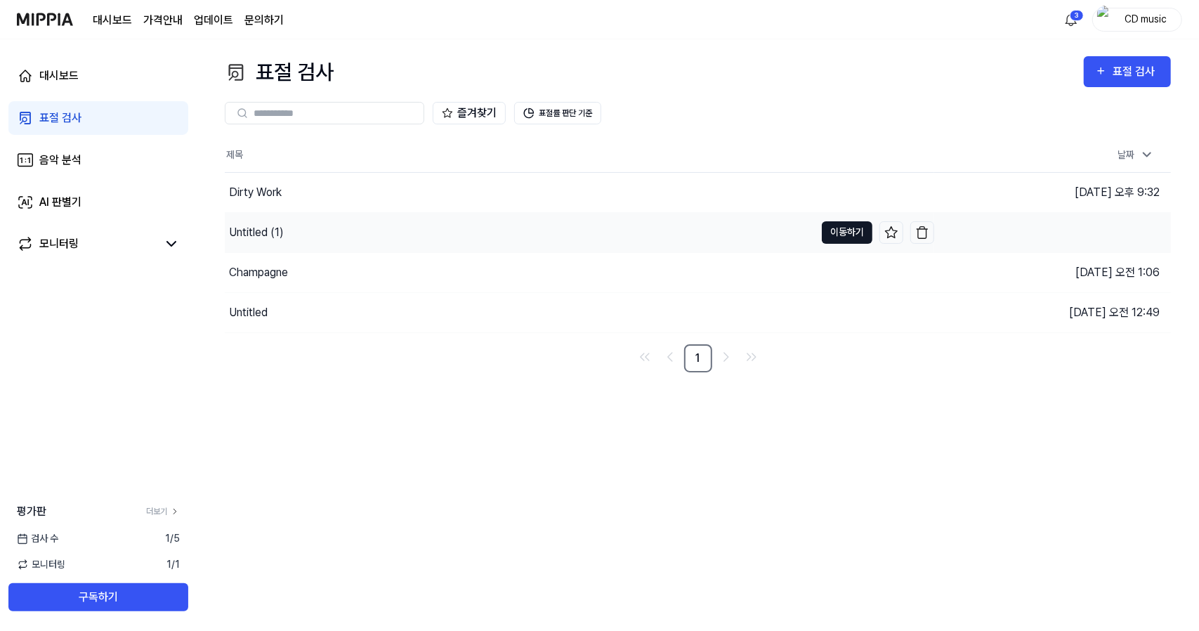
click at [858, 233] on button "이동하기" at bounding box center [847, 232] width 51 height 22
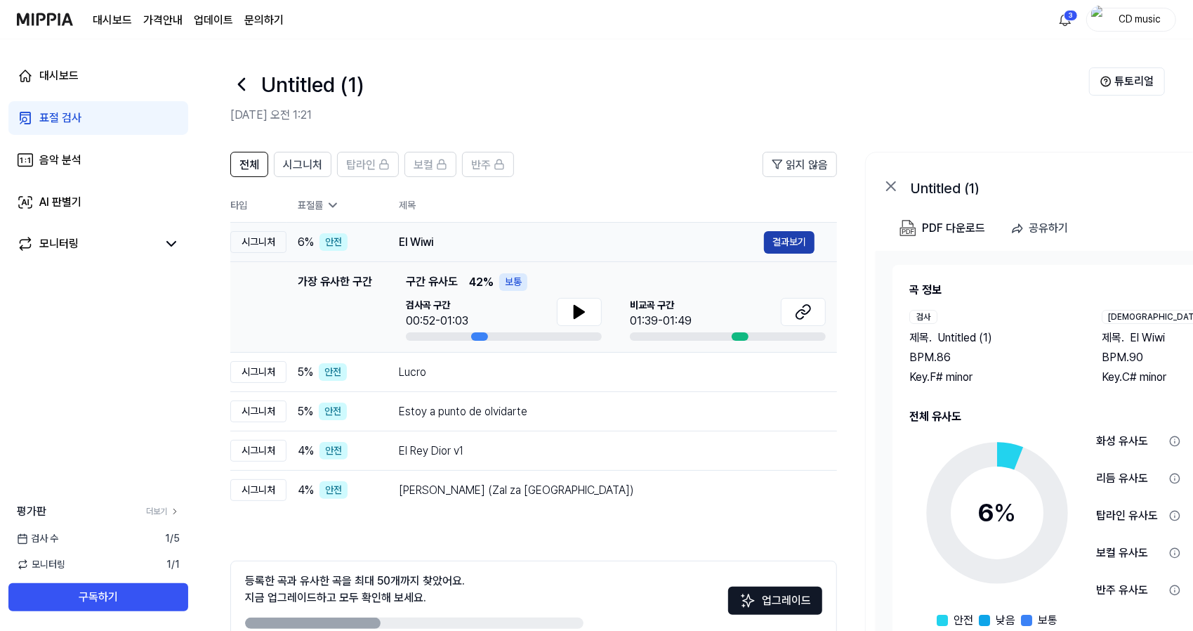
click at [795, 252] on button "결과보기" at bounding box center [789, 242] width 51 height 22
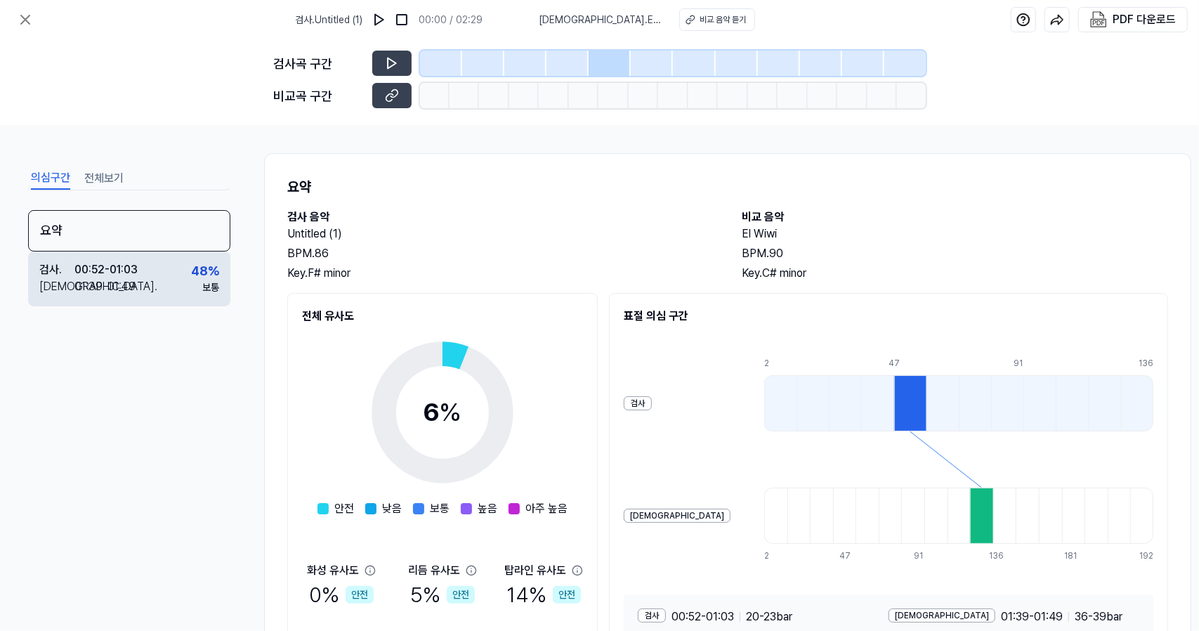
click at [124, 287] on div "01:39 - 01:49" at bounding box center [104, 286] width 61 height 17
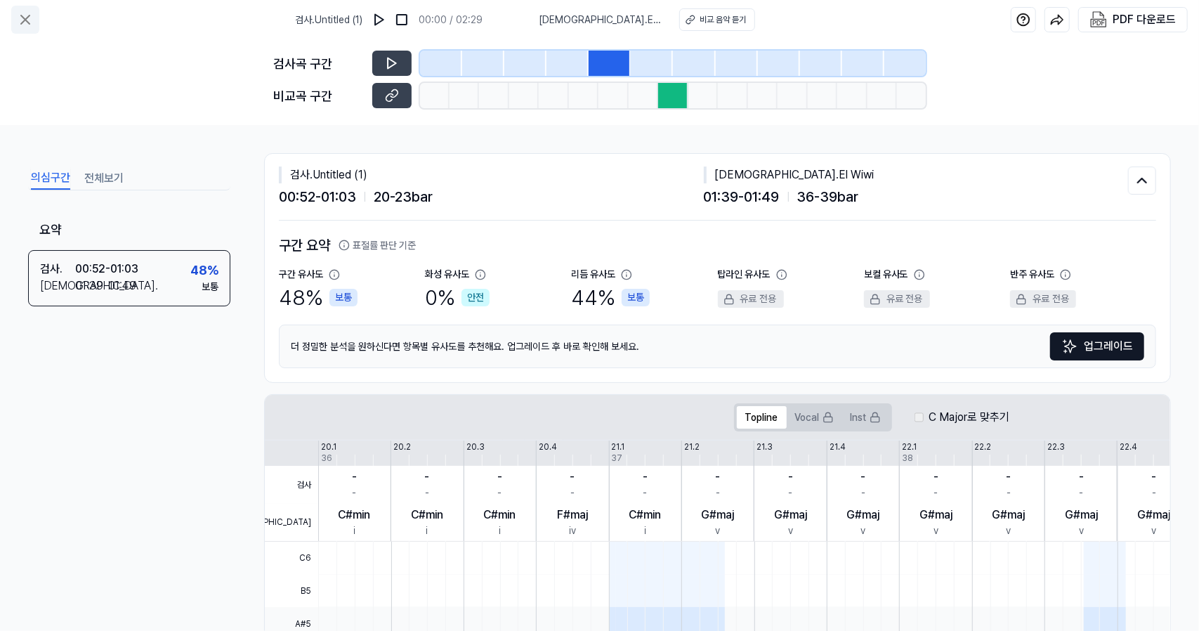
click at [17, 11] on button at bounding box center [25, 20] width 28 height 28
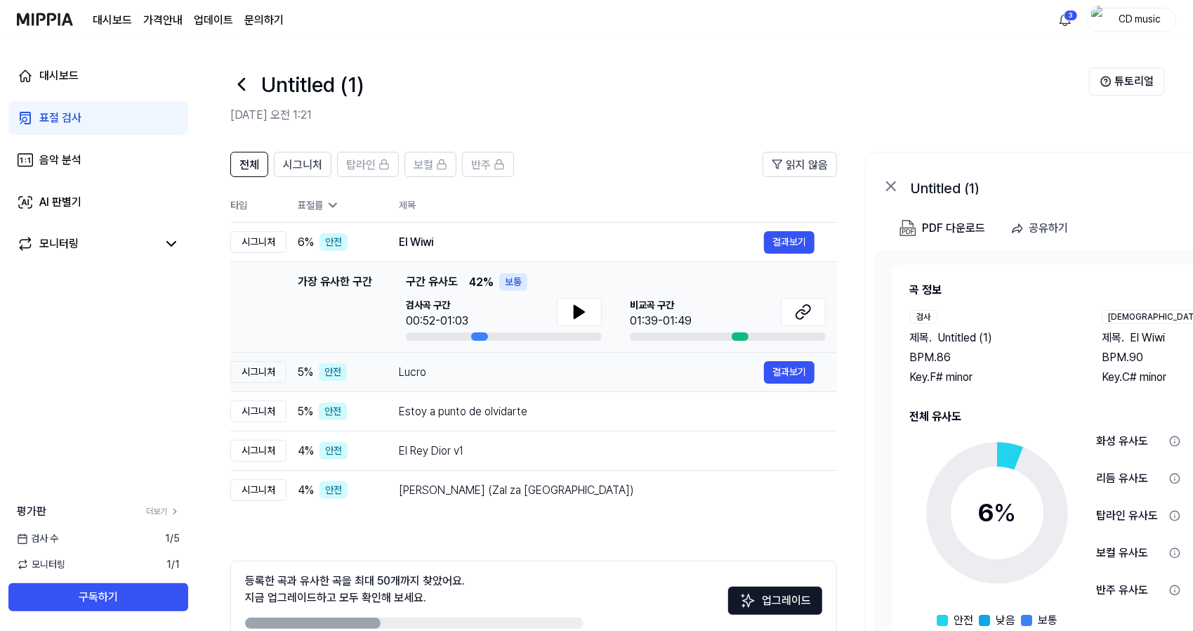
click at [574, 373] on div "Lucro" at bounding box center [581, 372] width 365 height 17
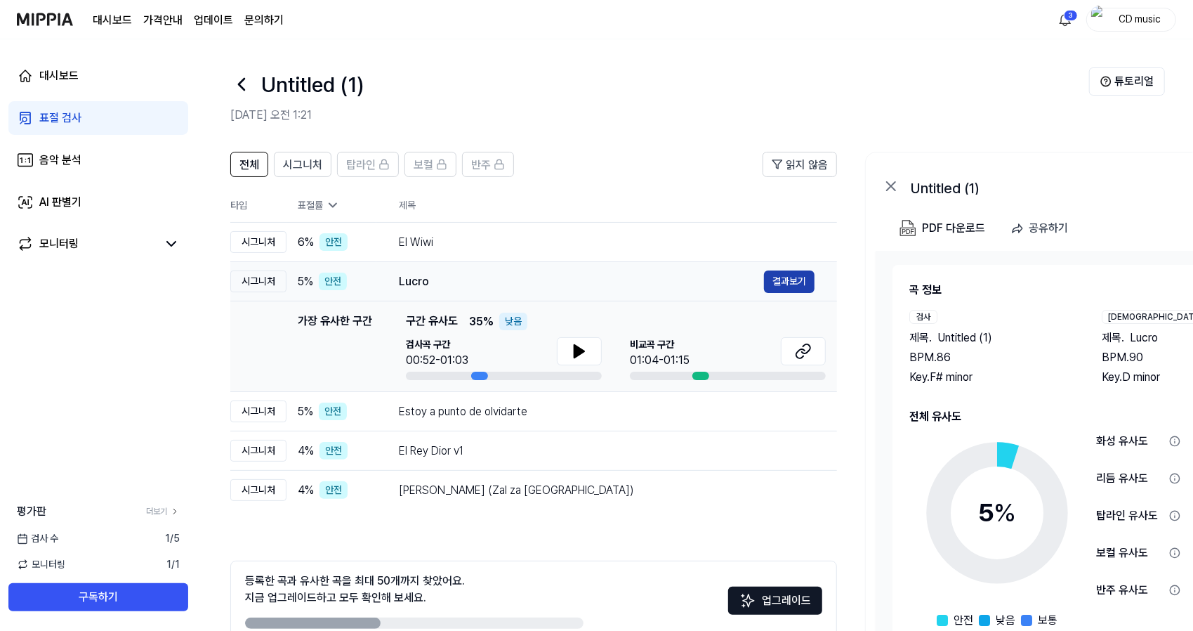
click at [799, 273] on button "결과보기" at bounding box center [789, 281] width 51 height 22
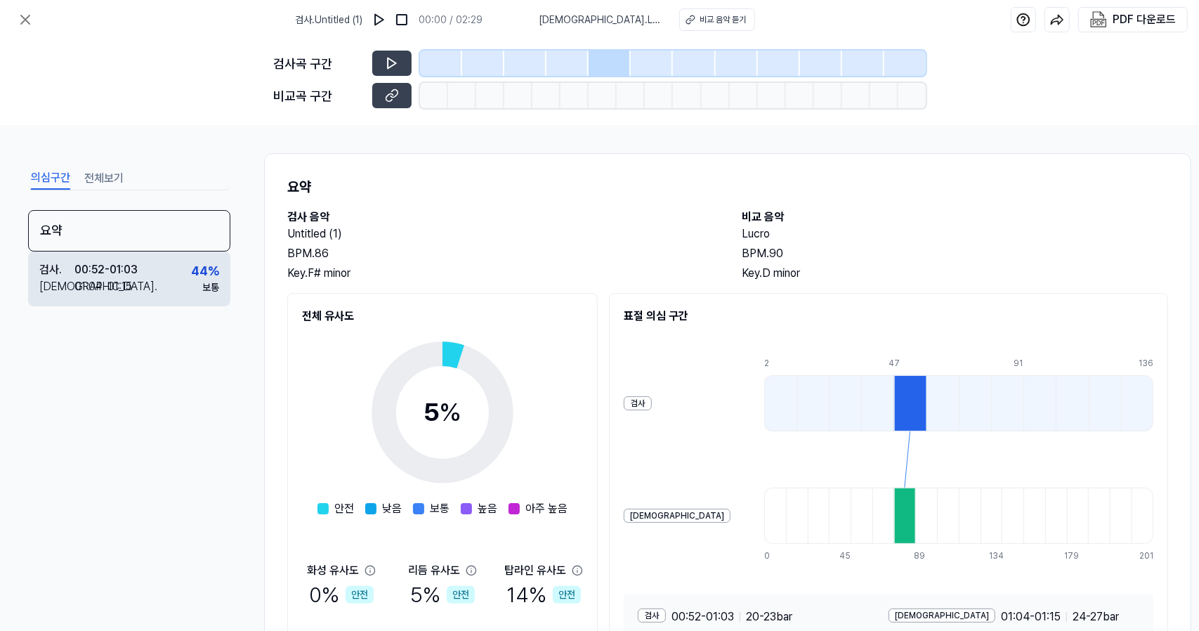
click at [133, 261] on div "00:52 - 01:03" at bounding box center [105, 269] width 63 height 17
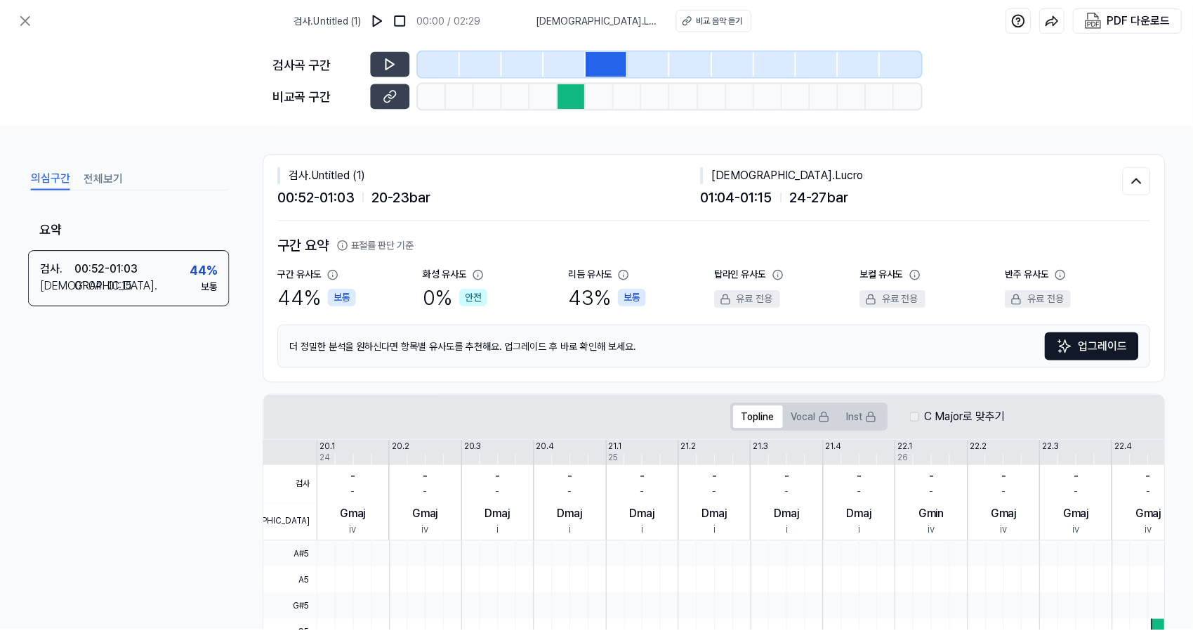
scroll to position [331, 0]
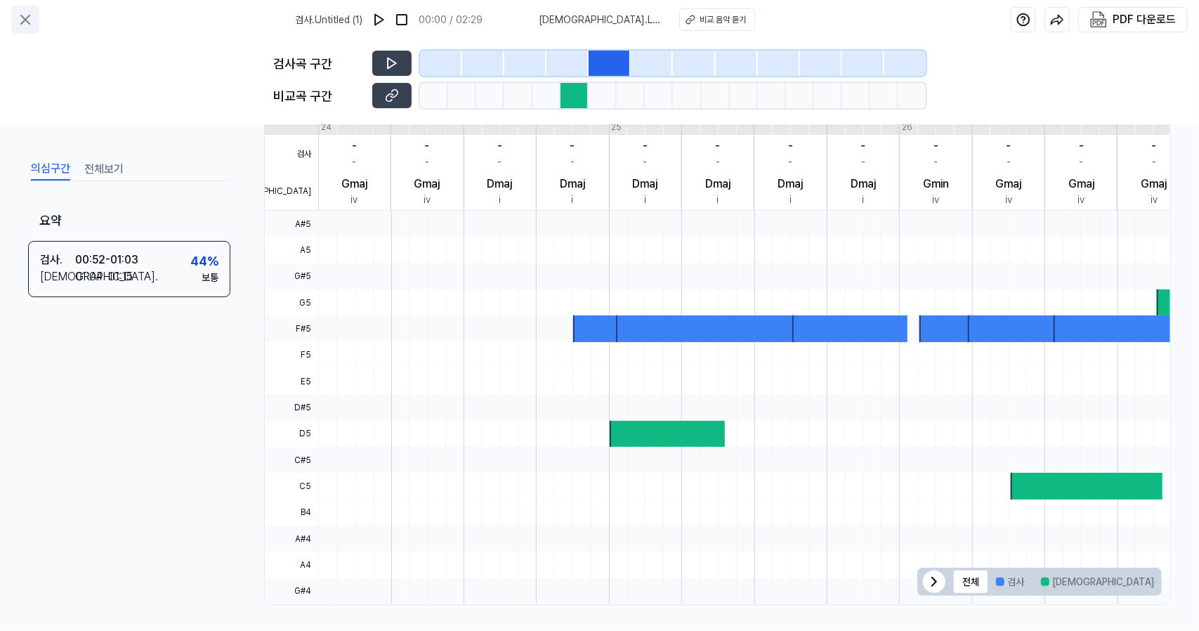
click at [25, 25] on icon at bounding box center [25, 19] width 17 height 17
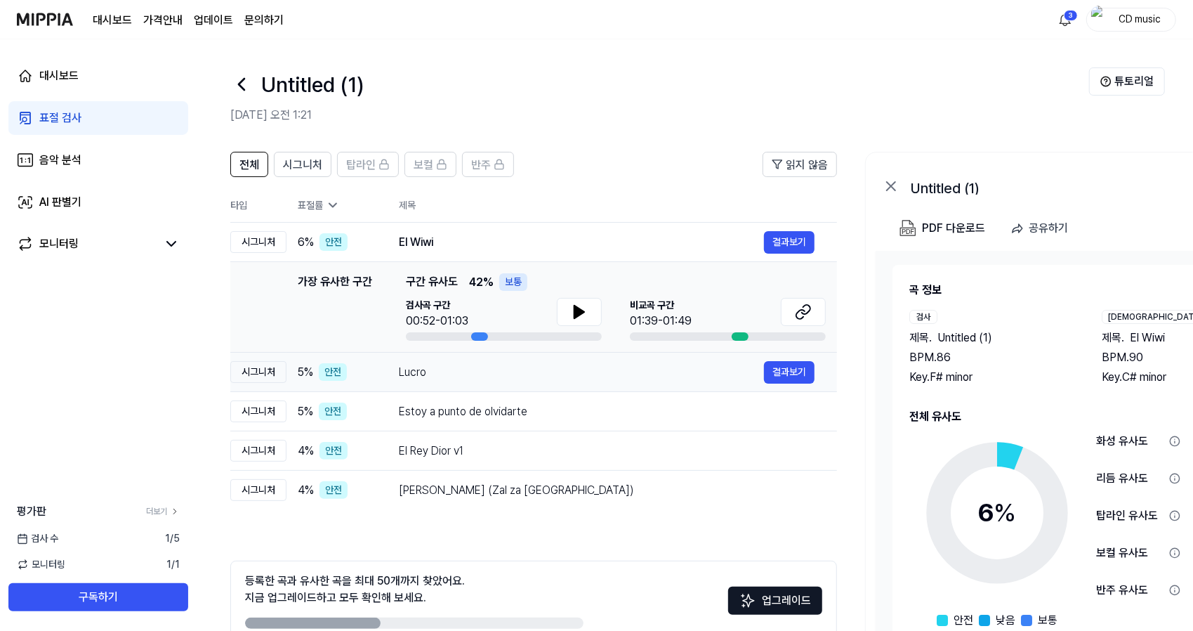
click at [505, 380] on div "Lucro 결과보기" at bounding box center [607, 372] width 416 height 22
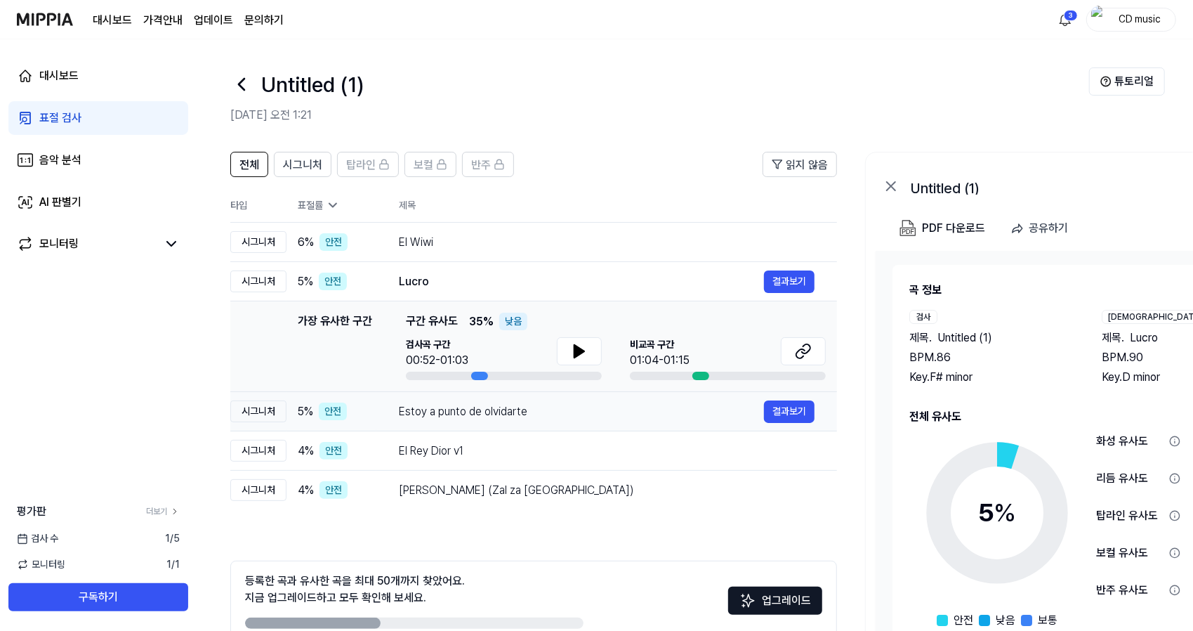
click at [709, 414] on div "Estoy a punto de olvidarte" at bounding box center [581, 411] width 365 height 17
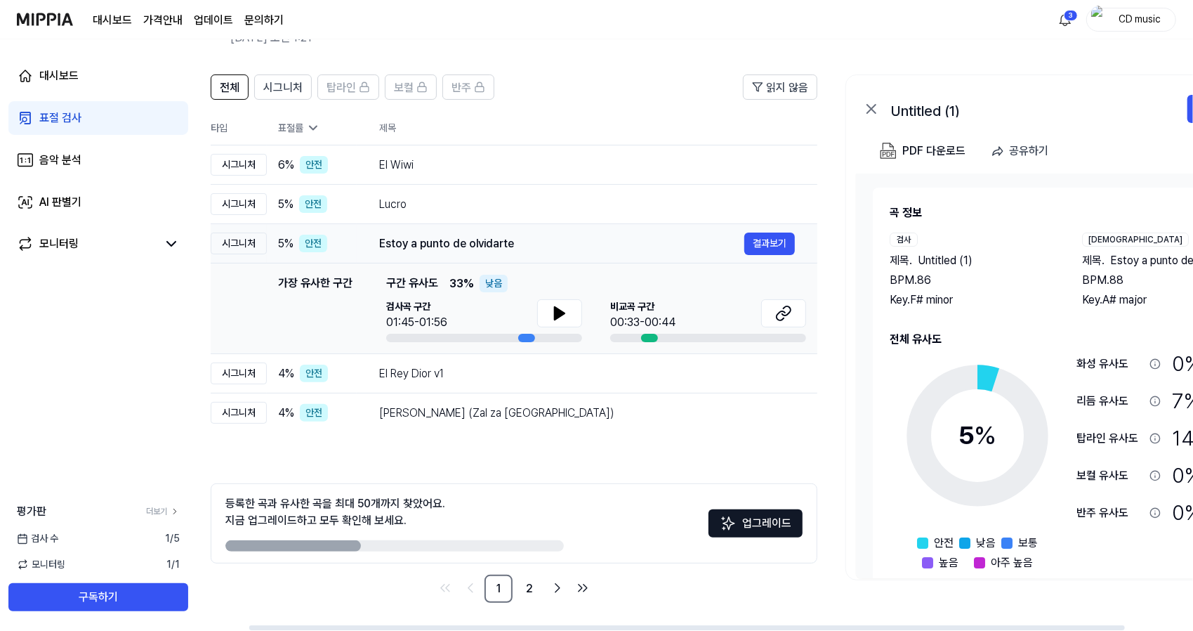
scroll to position [0, 15]
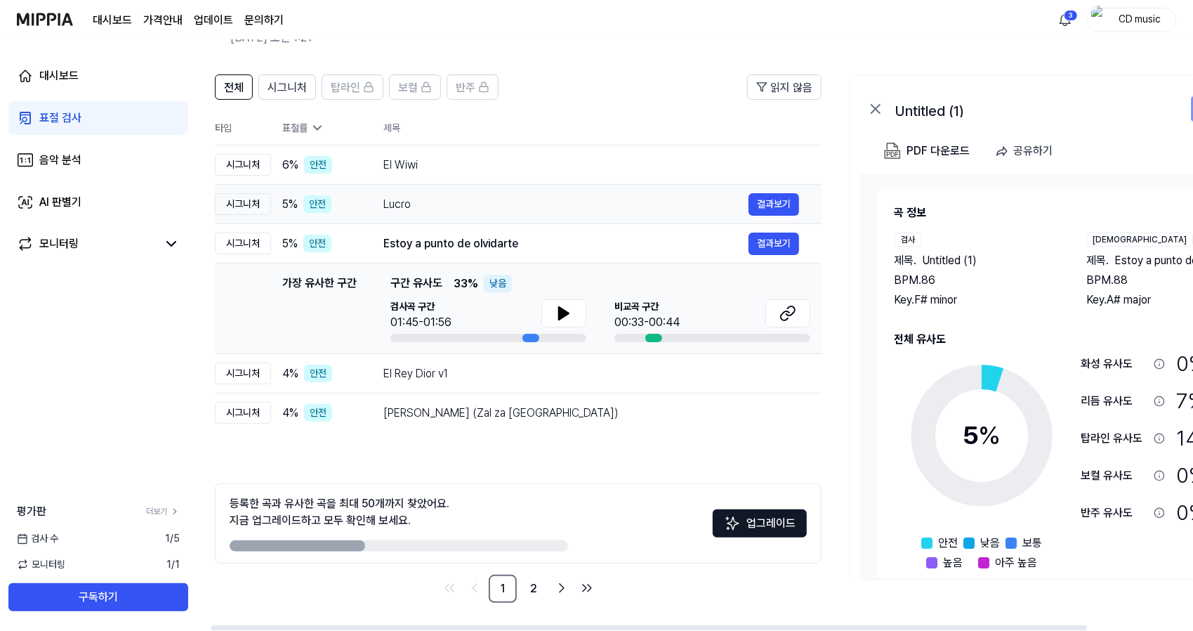
click at [693, 202] on div "Lucro" at bounding box center [566, 204] width 365 height 17
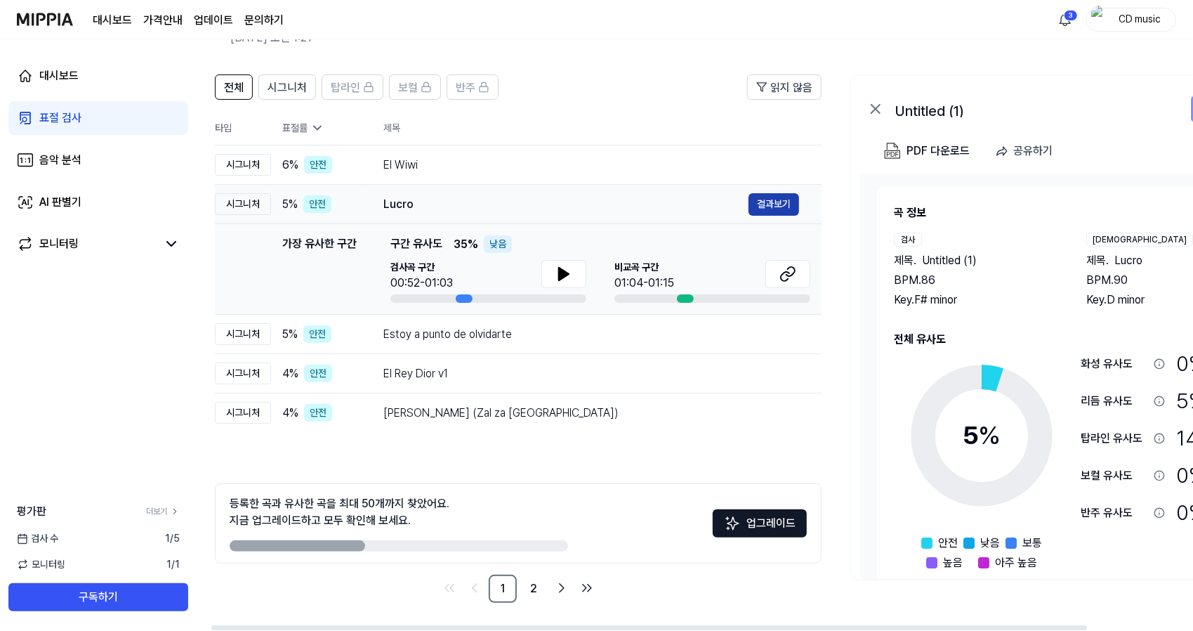
click at [764, 207] on button "결과보기" at bounding box center [774, 204] width 51 height 22
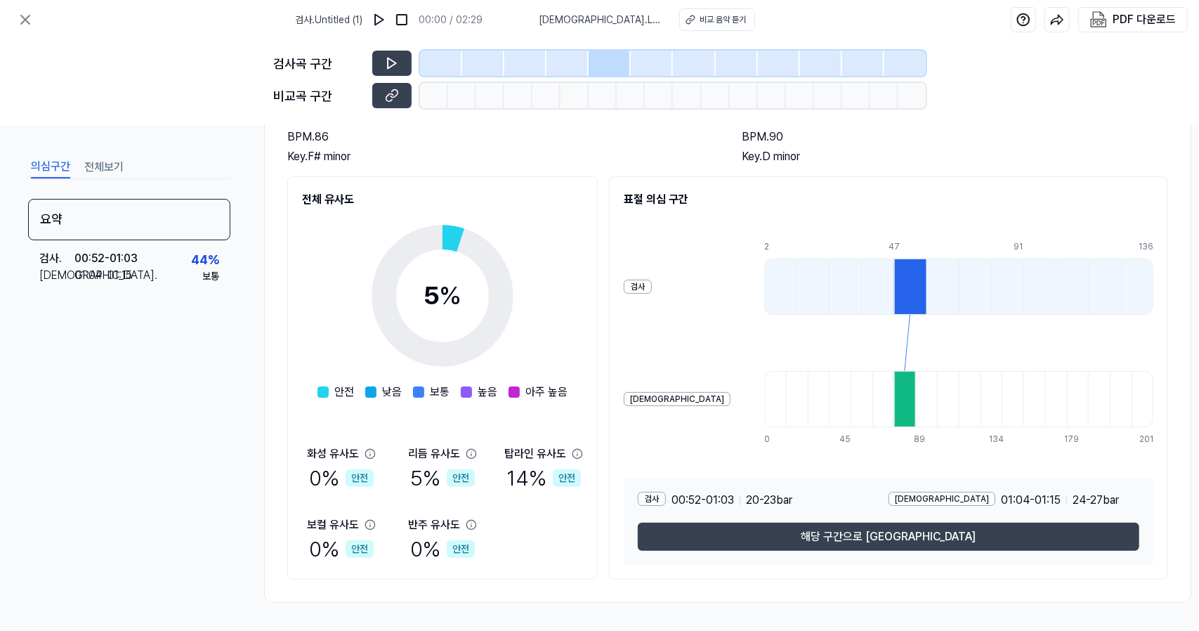
scroll to position [121, 0]
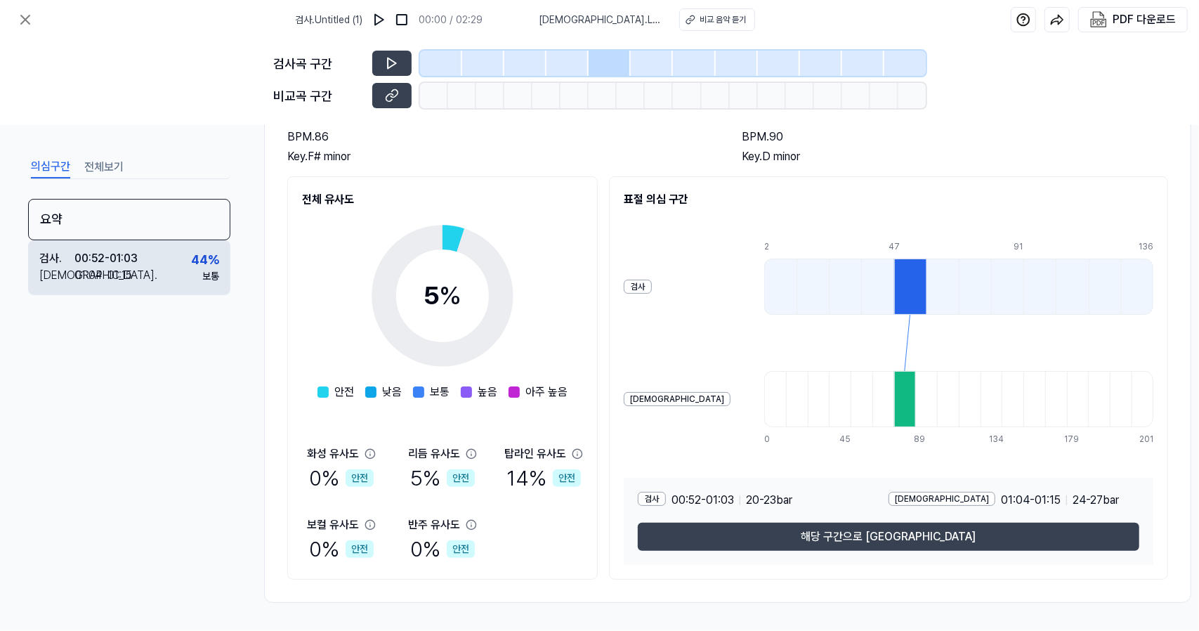
click at [170, 270] on div "검사 . 00:52 - 01:03 비교 . 01:04 - 01:15 44 % 보통" at bounding box center [129, 267] width 202 height 55
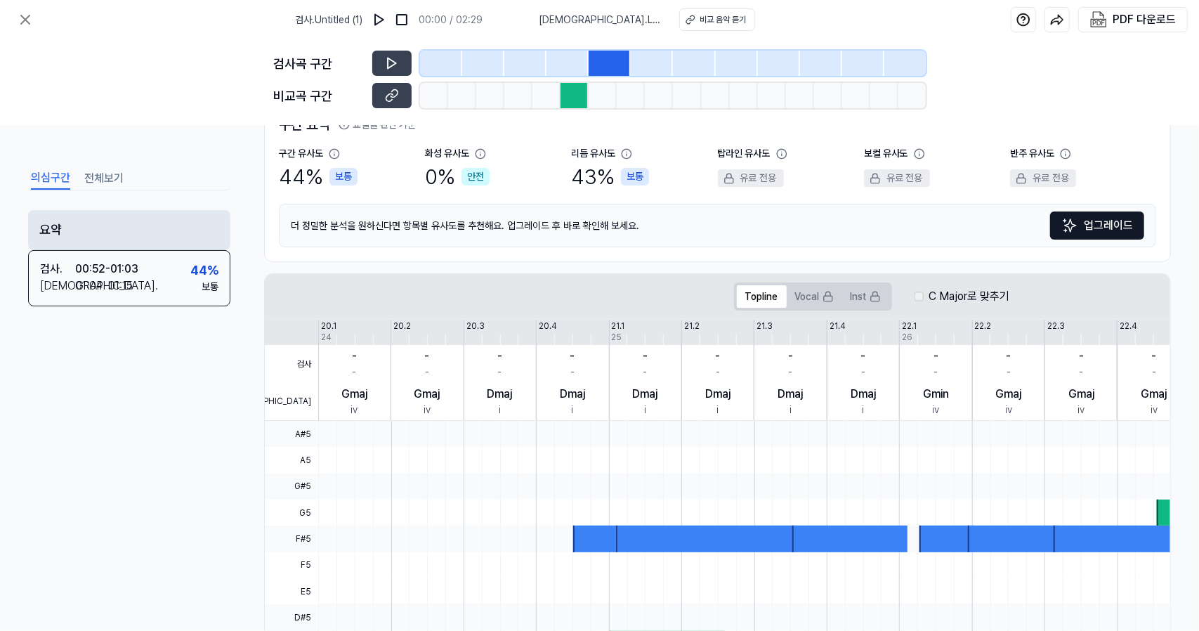
click at [156, 228] on div "요약" at bounding box center [129, 230] width 202 height 40
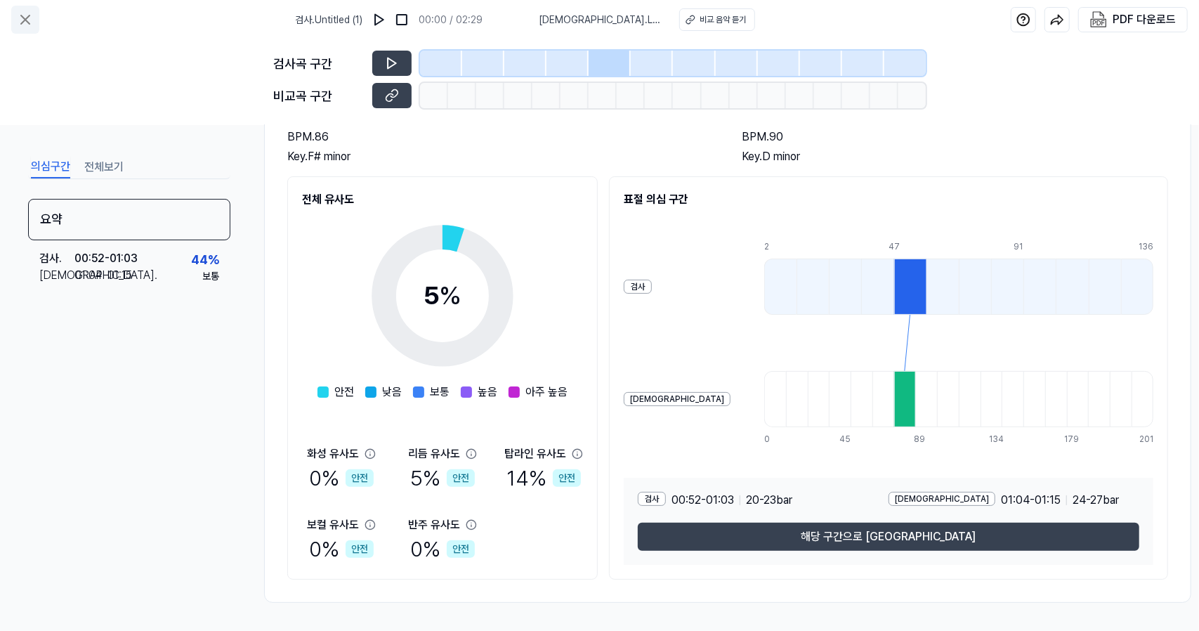
click at [23, 27] on icon at bounding box center [25, 19] width 17 height 17
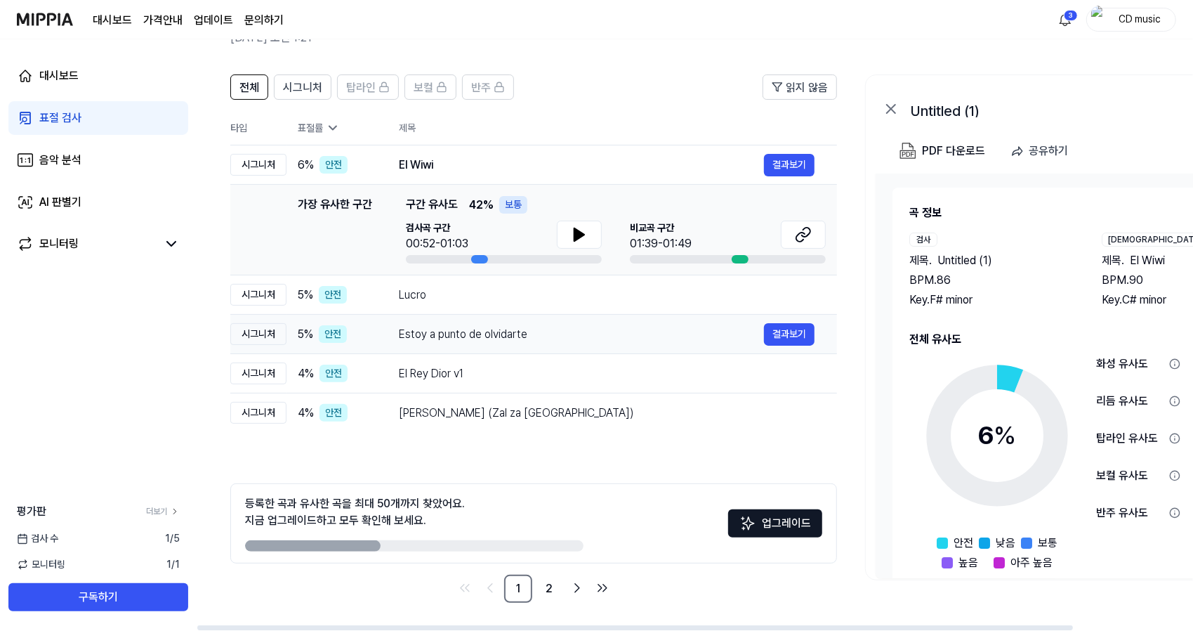
click at [450, 336] on div "Estoy a punto de olvidarte" at bounding box center [581, 334] width 365 height 17
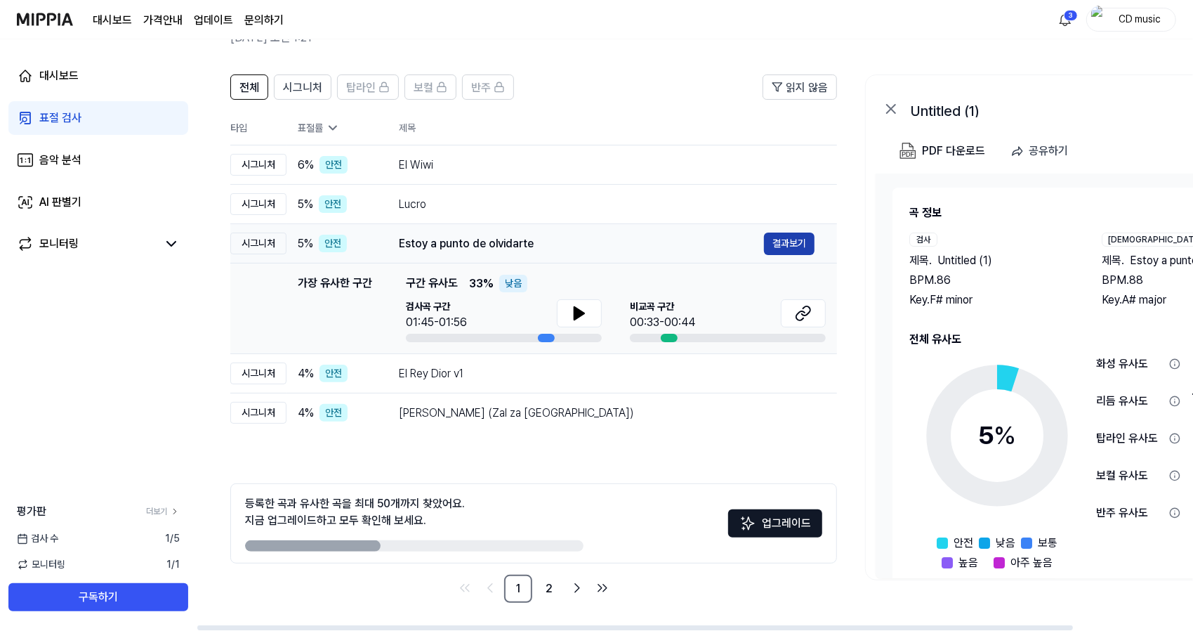
click at [812, 247] on button "결과보기" at bounding box center [789, 244] width 51 height 22
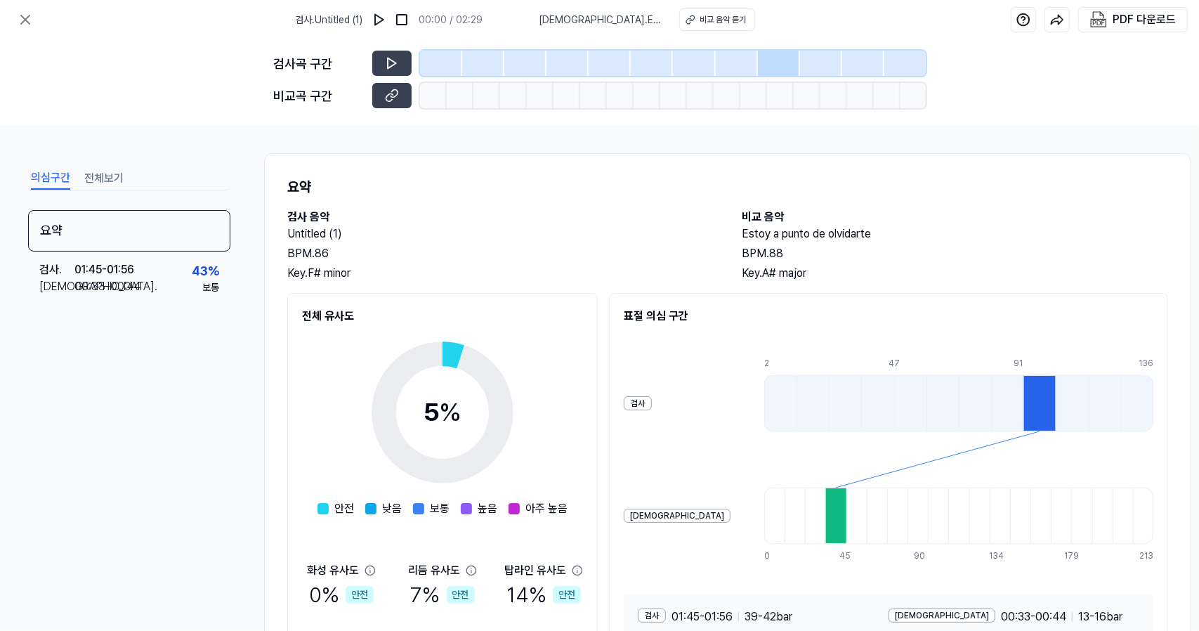
scroll to position [121, 0]
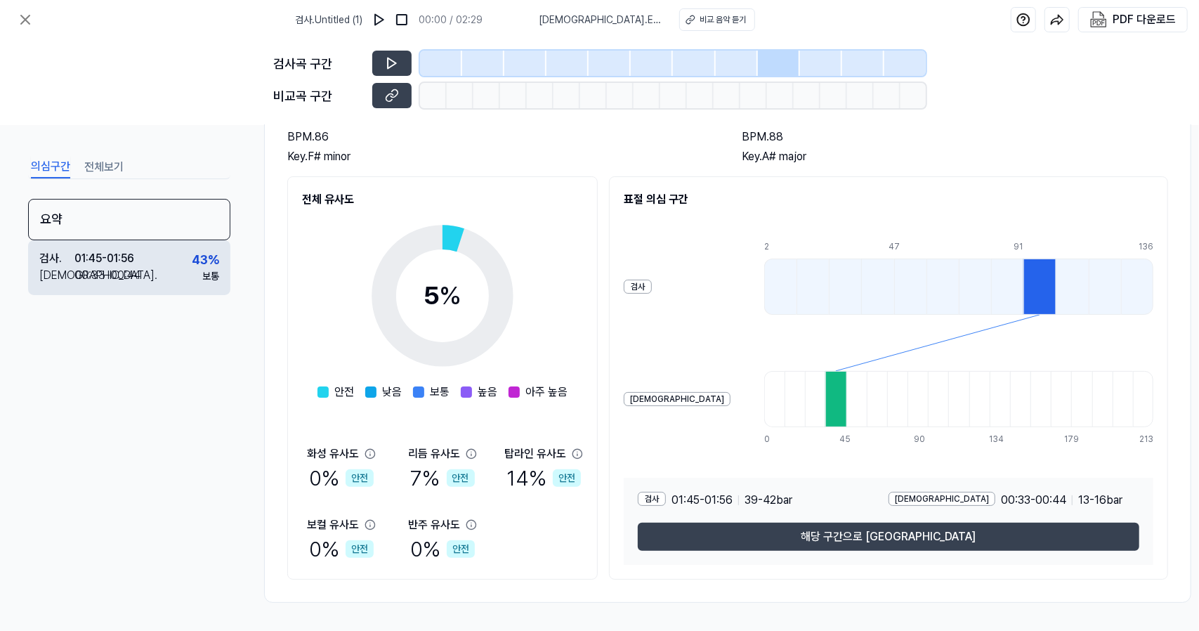
click at [125, 267] on div "00:33 - 00:44" at bounding box center [107, 275] width 67 height 17
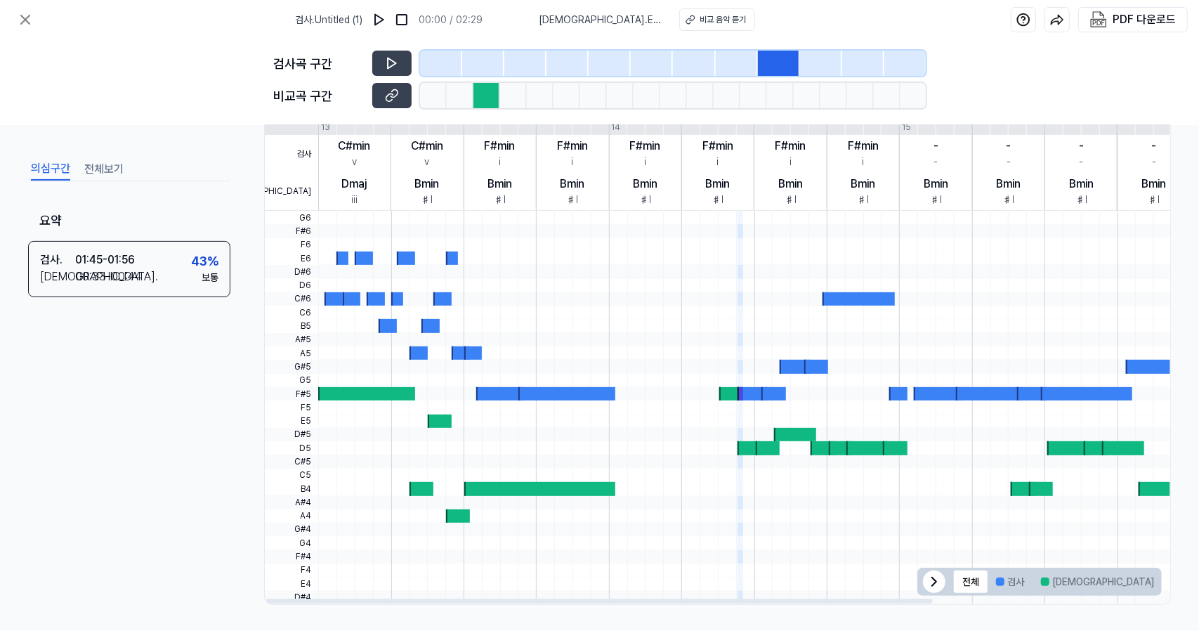
scroll to position [0, 0]
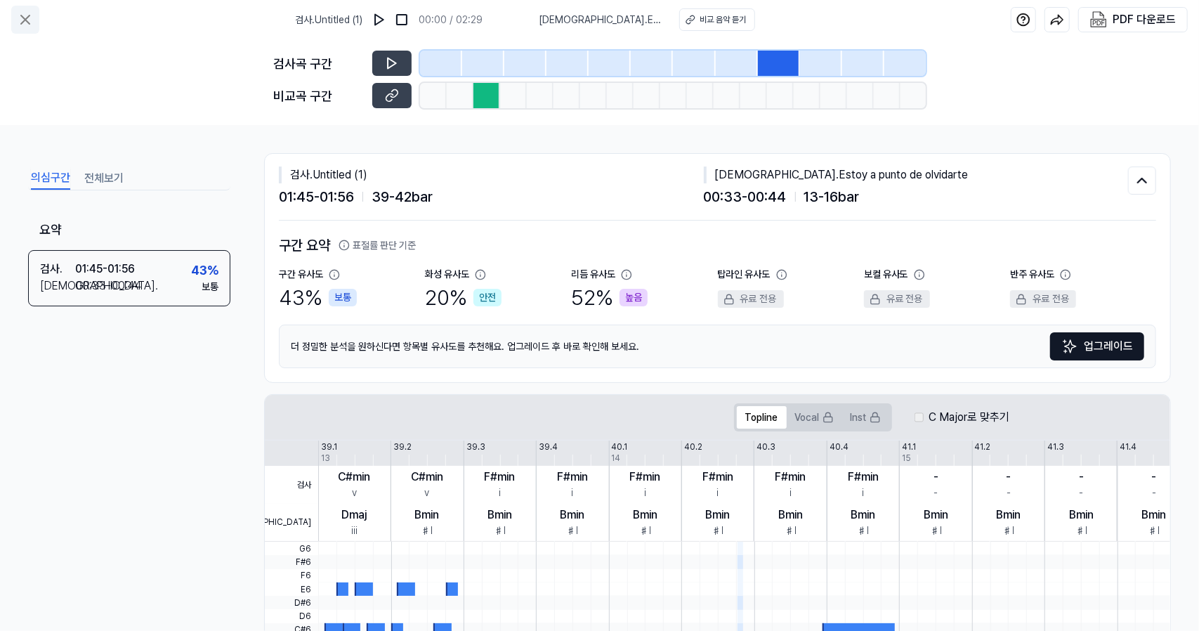
click at [29, 11] on icon at bounding box center [25, 19] width 17 height 17
